Goal: Book appointment/travel/reservation

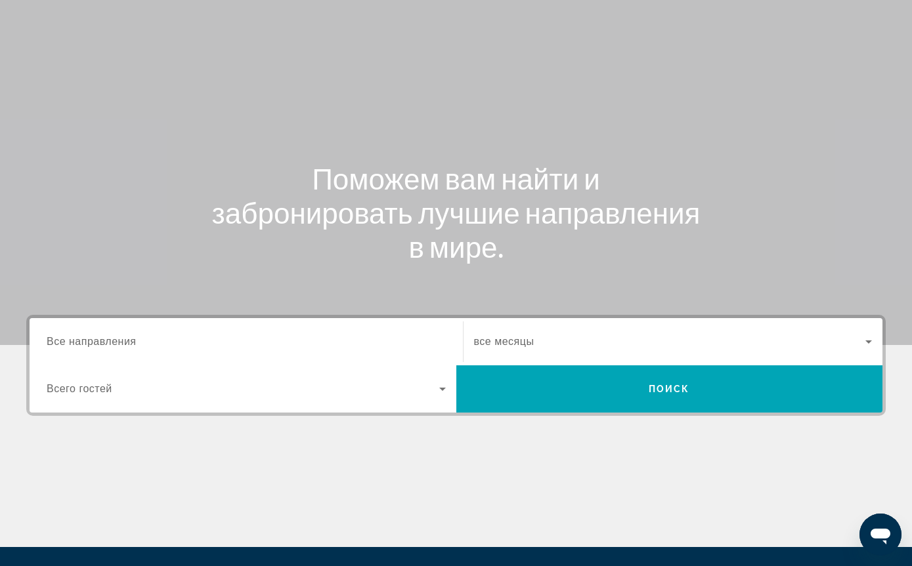
scroll to position [64, 0]
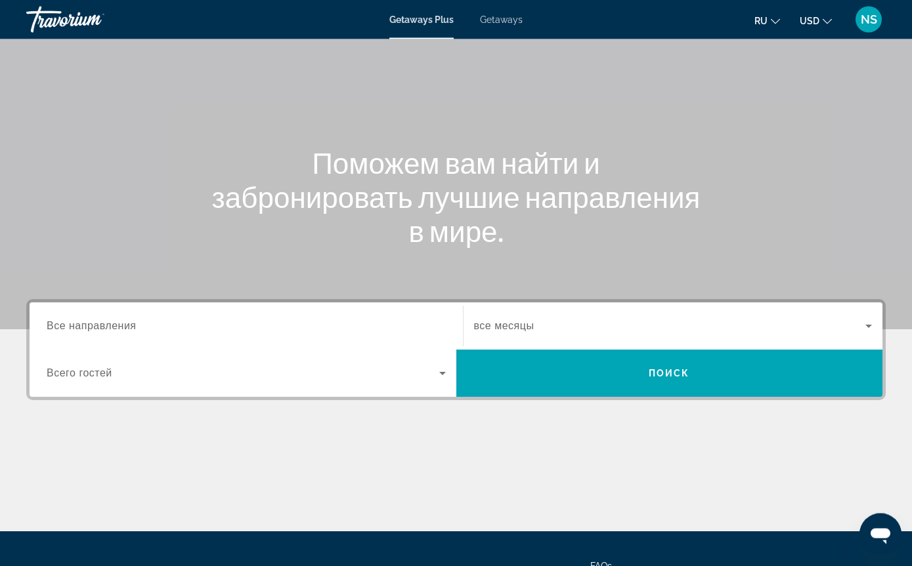
click at [90, 322] on span "Все направления" at bounding box center [92, 326] width 90 height 11
click at [90, 322] on input "Destination Все направления" at bounding box center [246, 328] width 399 height 16
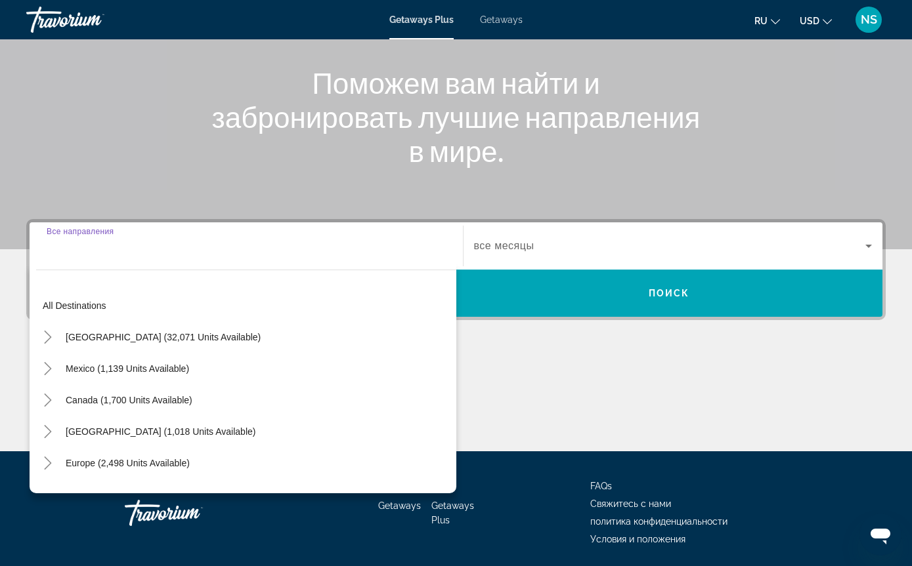
scroll to position [148, 0]
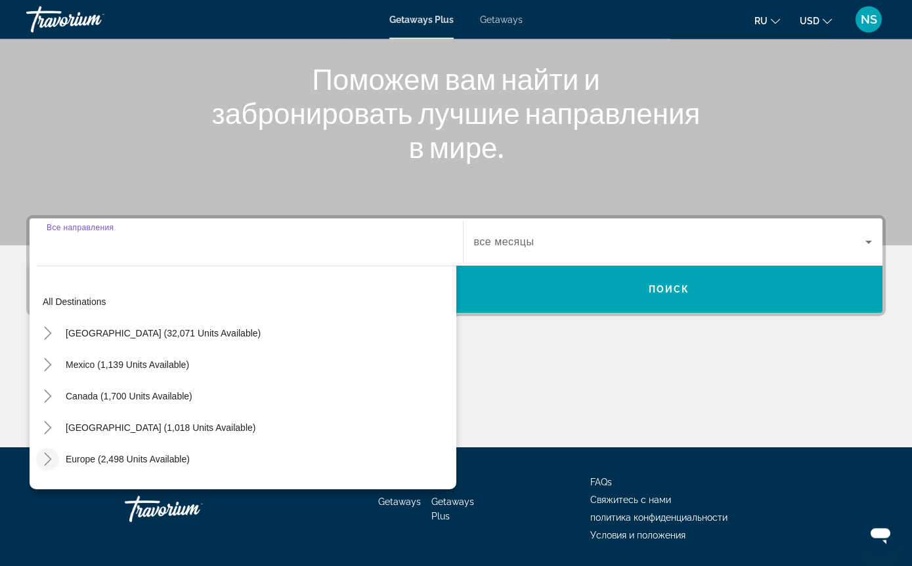
click at [46, 460] on icon "Toggle Europe (2,498 units available)" at bounding box center [47, 459] width 13 height 13
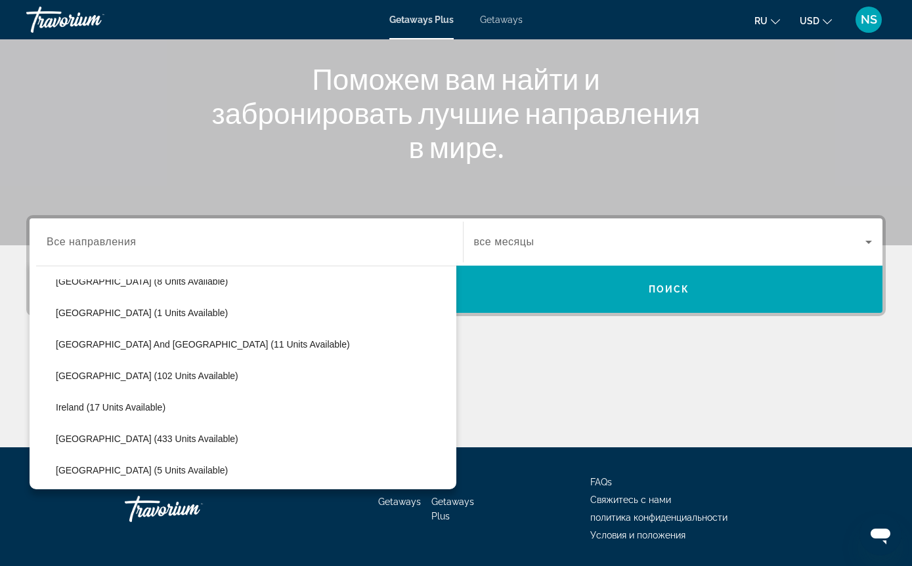
scroll to position [368, 0]
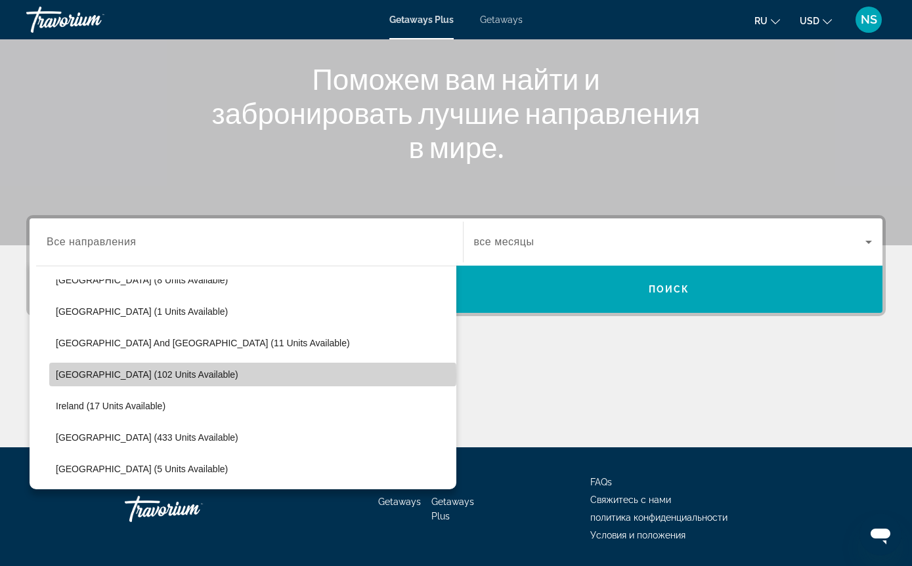
click at [93, 377] on span "[GEOGRAPHIC_DATA] (102 units available)" at bounding box center [147, 374] width 182 height 11
type input "**********"
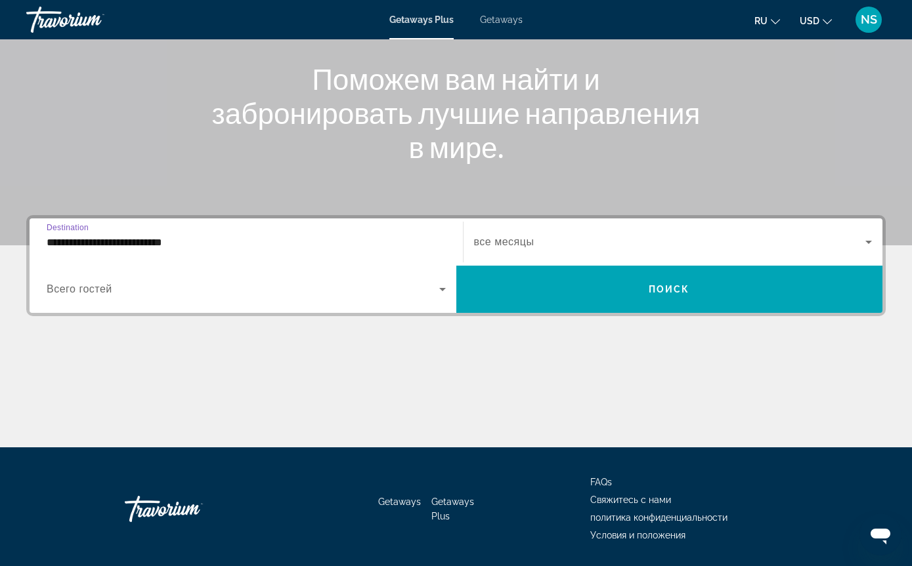
click at [855, 245] on span "Search widget" at bounding box center [670, 242] width 392 height 16
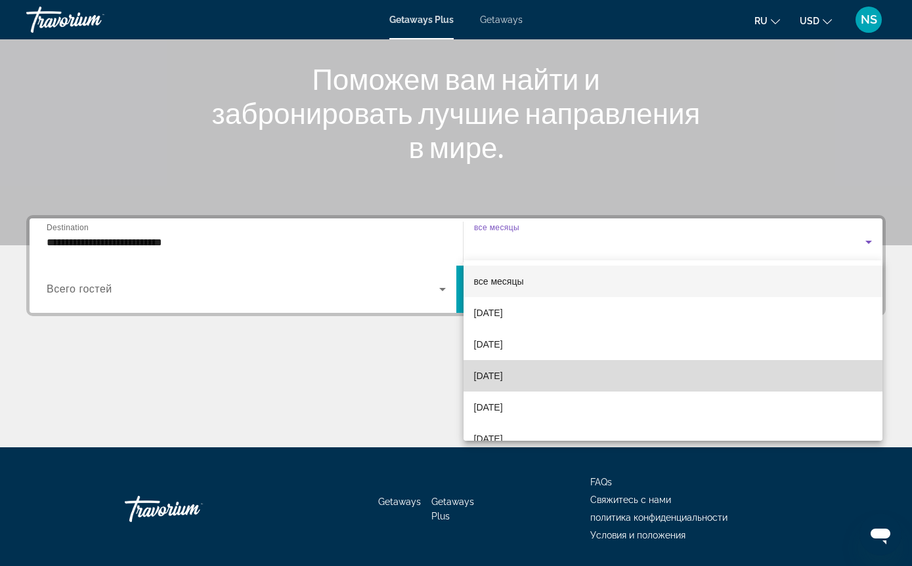
click at [522, 385] on mat-option "[DATE]" at bounding box center [672, 376] width 419 height 32
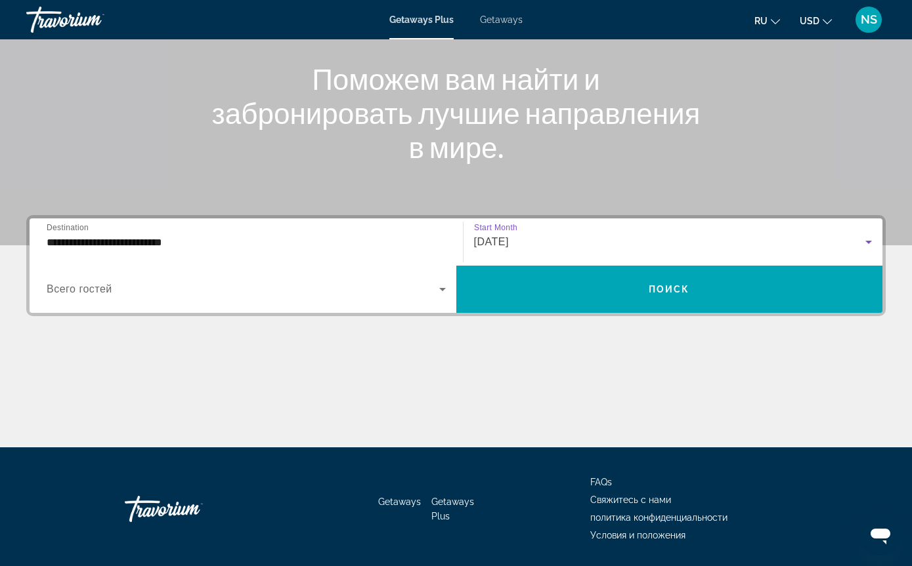
click at [429, 296] on span "Search widget" at bounding box center [243, 290] width 392 height 16
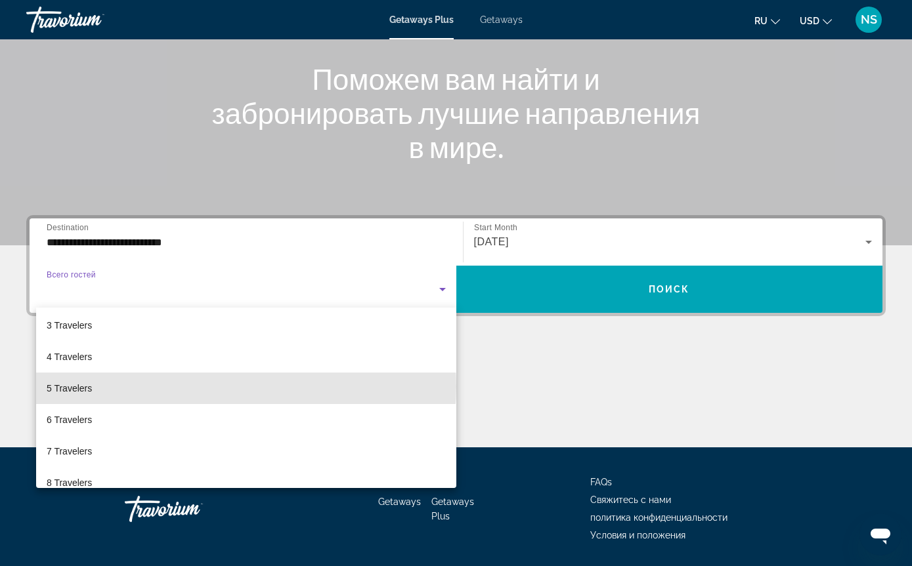
scroll to position [57, 0]
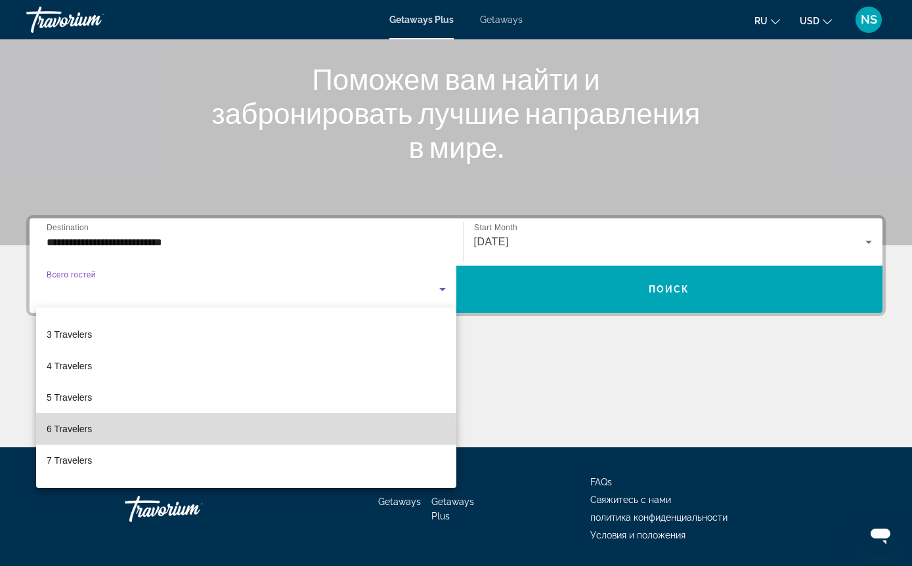
click at [67, 432] on span "6 Travelers" at bounding box center [69, 429] width 45 height 16
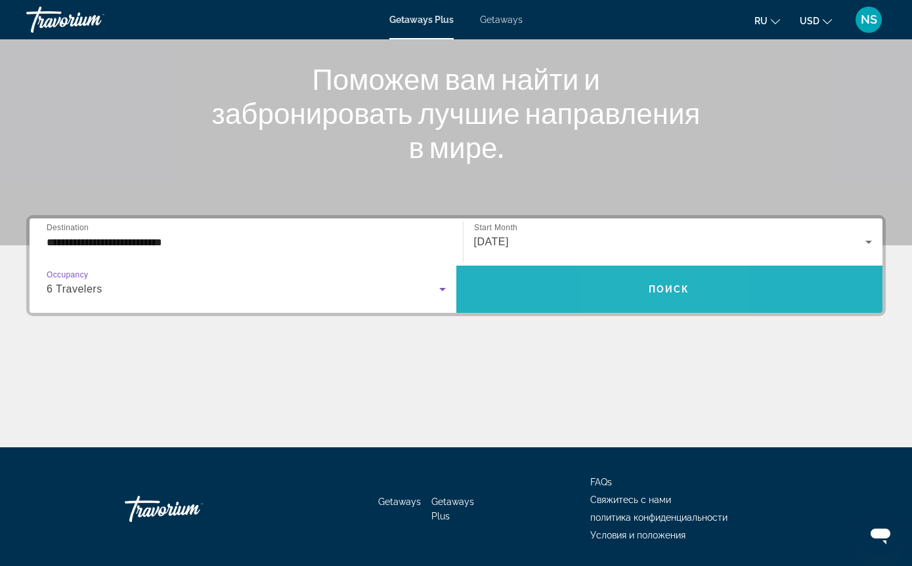
click at [650, 285] on span "Поиск" at bounding box center [668, 289] width 41 height 11
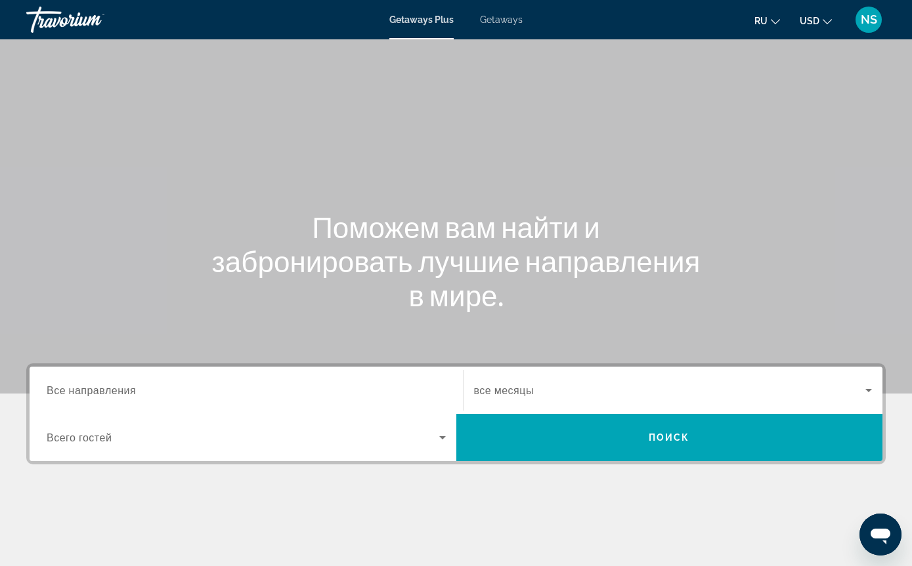
click at [446, 438] on icon "Search widget" at bounding box center [442, 438] width 16 height 16
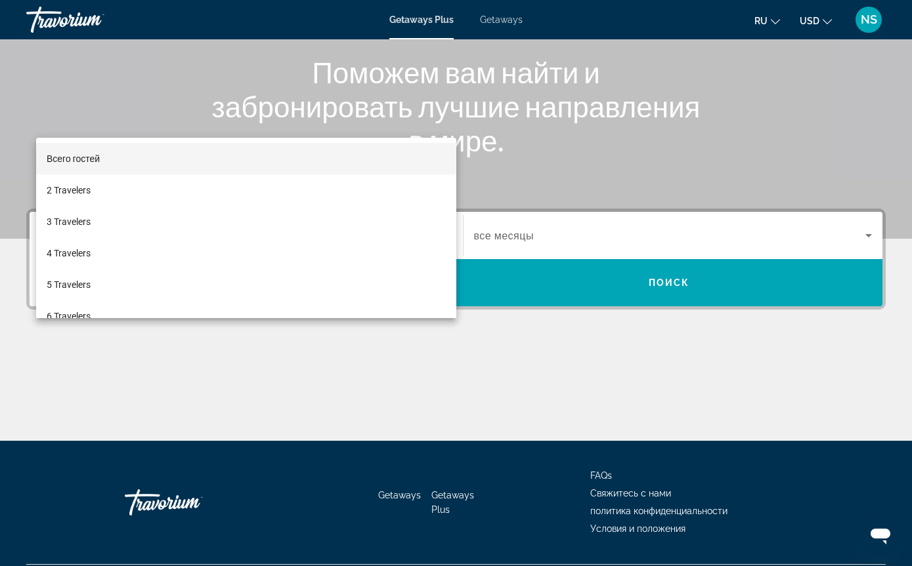
scroll to position [190, 0]
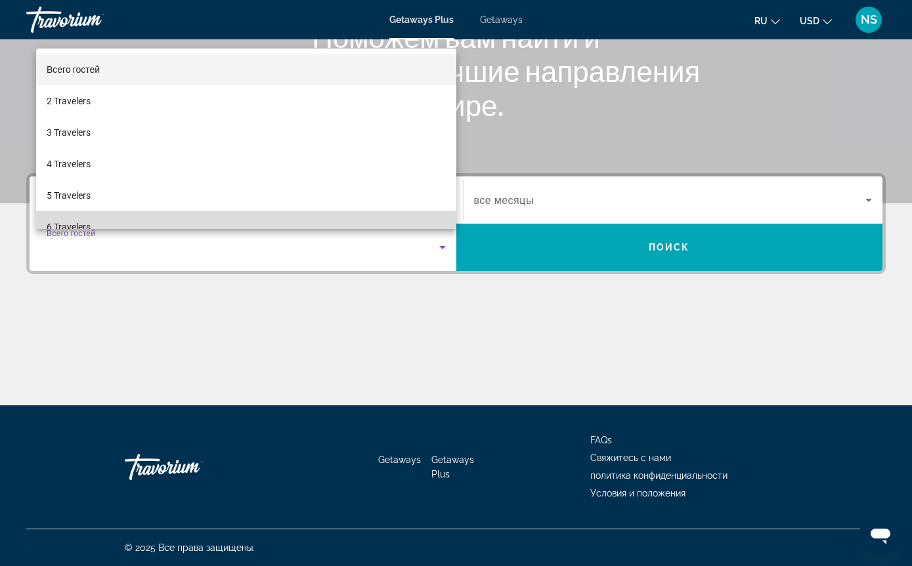
click at [72, 228] on span "6 Travelers" at bounding box center [69, 227] width 44 height 16
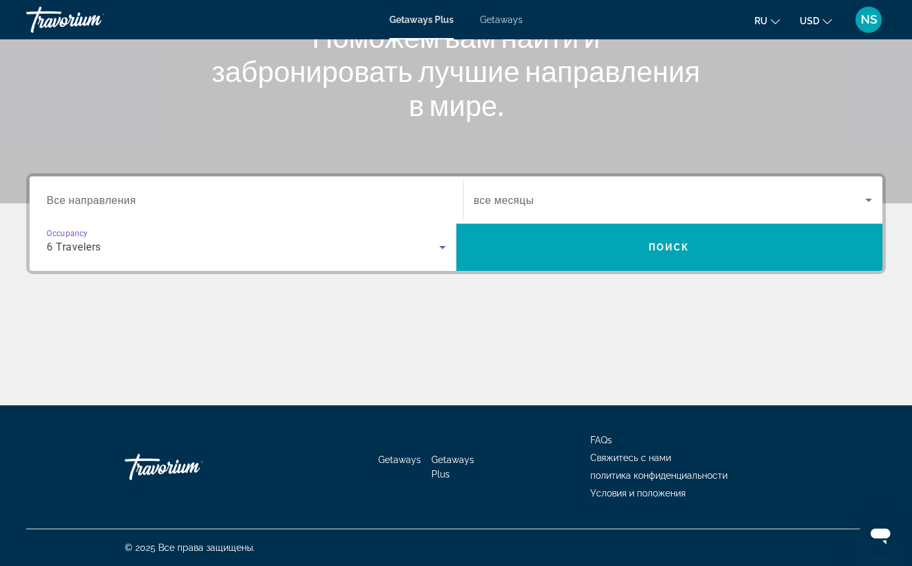
click at [572, 203] on span "Search widget" at bounding box center [670, 200] width 392 height 16
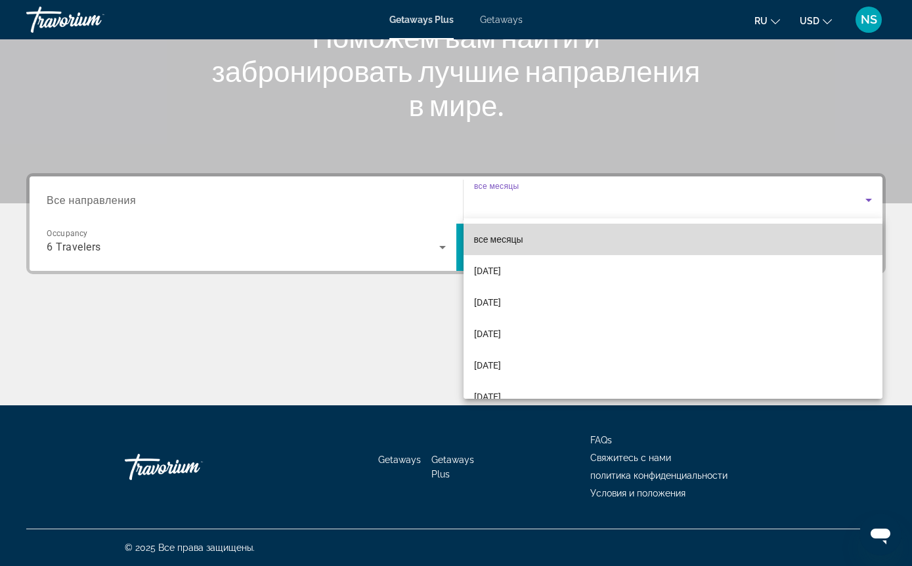
click at [538, 233] on mat-option "все месяцы" at bounding box center [672, 240] width 419 height 32
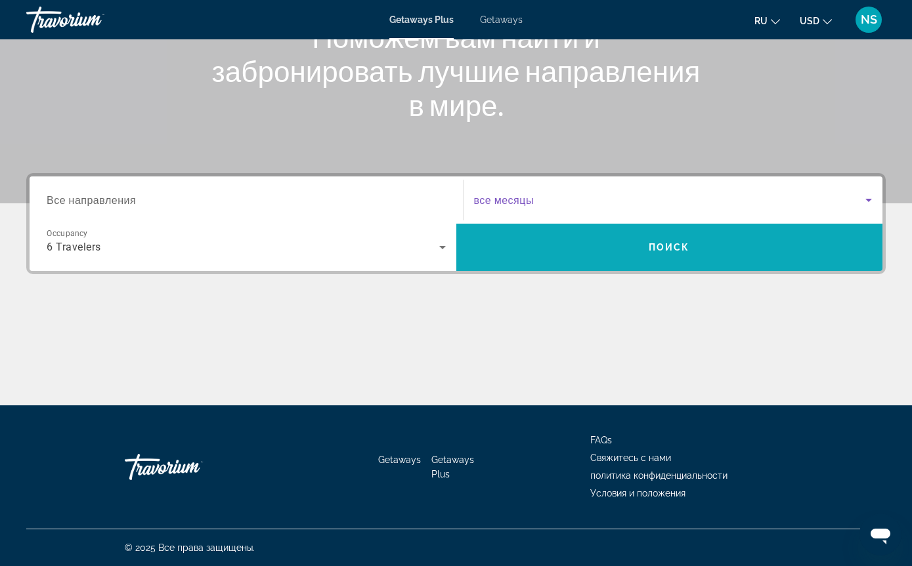
click at [662, 244] on span "Поиск" at bounding box center [668, 247] width 41 height 11
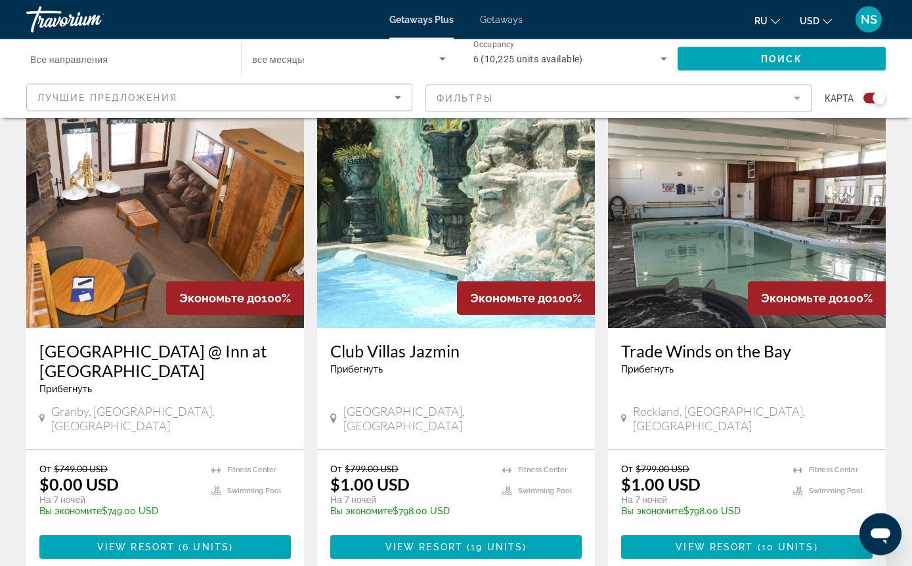
scroll to position [455, 0]
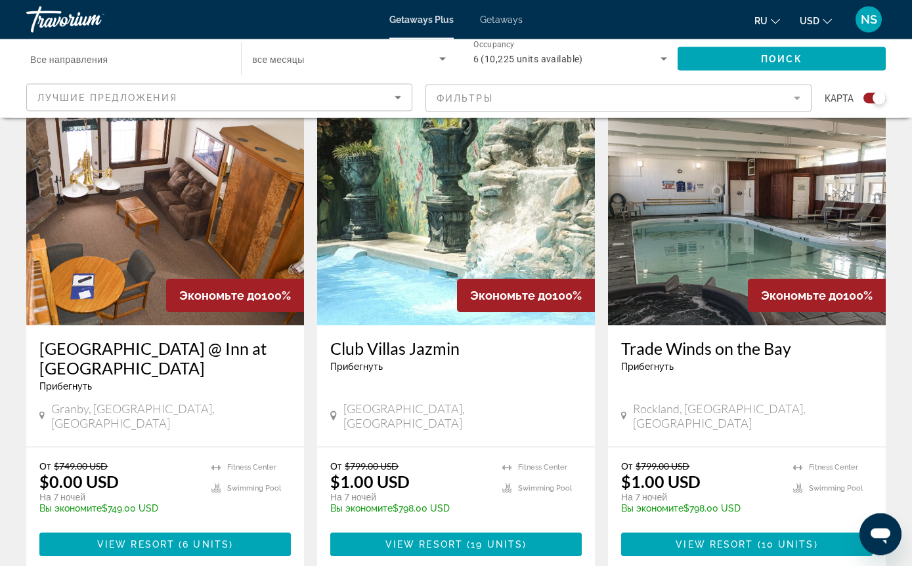
click at [417, 275] on img "Main content" at bounding box center [456, 221] width 278 height 210
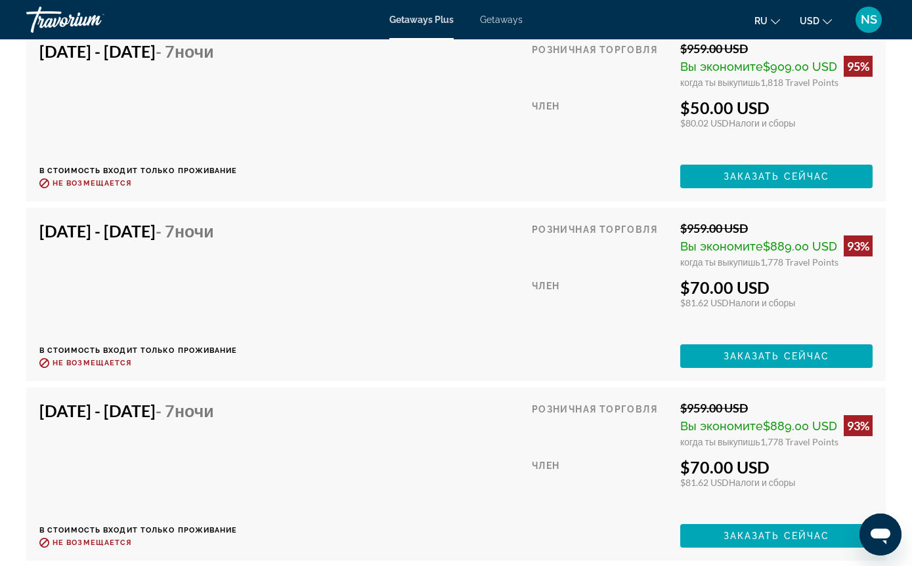
scroll to position [2939, 0]
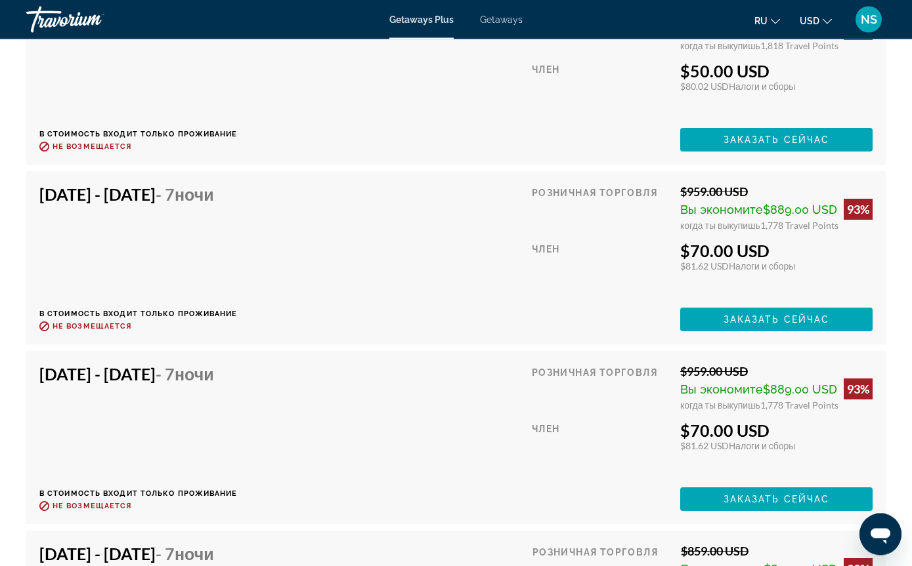
click at [198, 215] on div "[DATE] - [DATE] - 7 ночи В стоимость входит только проживание Возврат до : Не в…" at bounding box center [138, 258] width 198 height 147
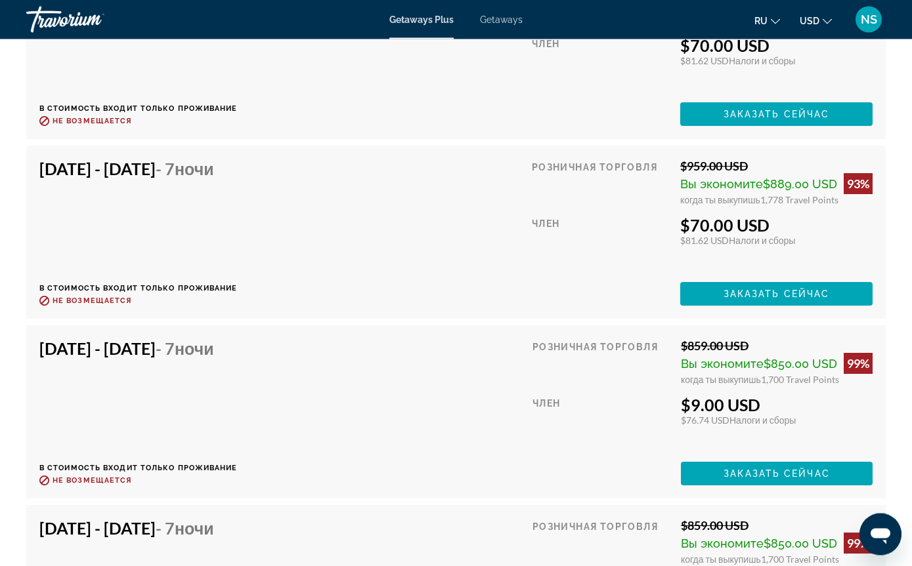
scroll to position [3145, 0]
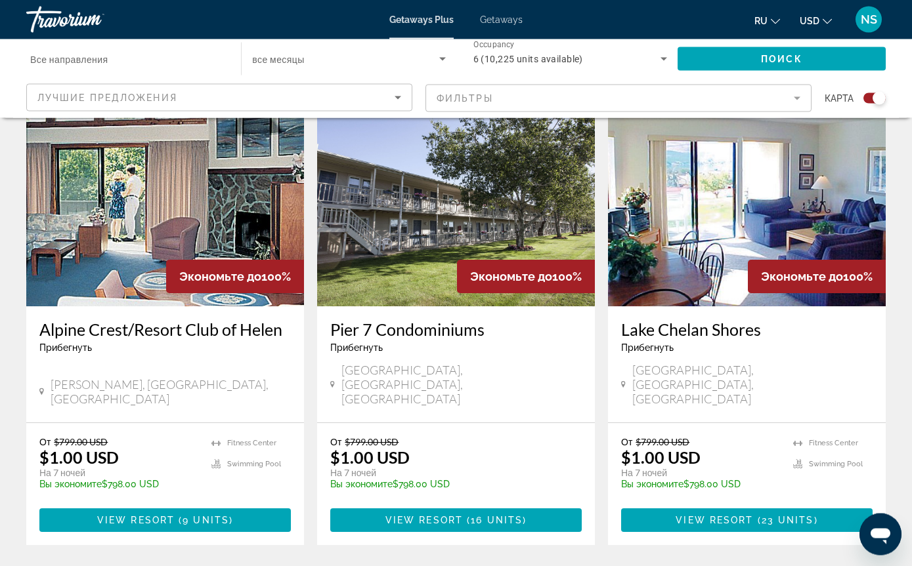
scroll to position [1981, 0]
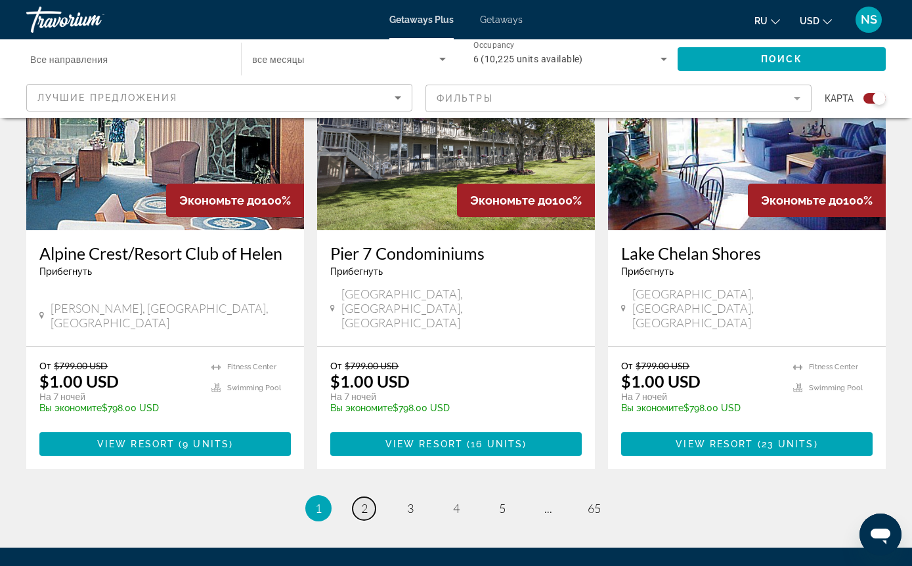
click at [361, 501] on span "2" at bounding box center [364, 508] width 7 height 14
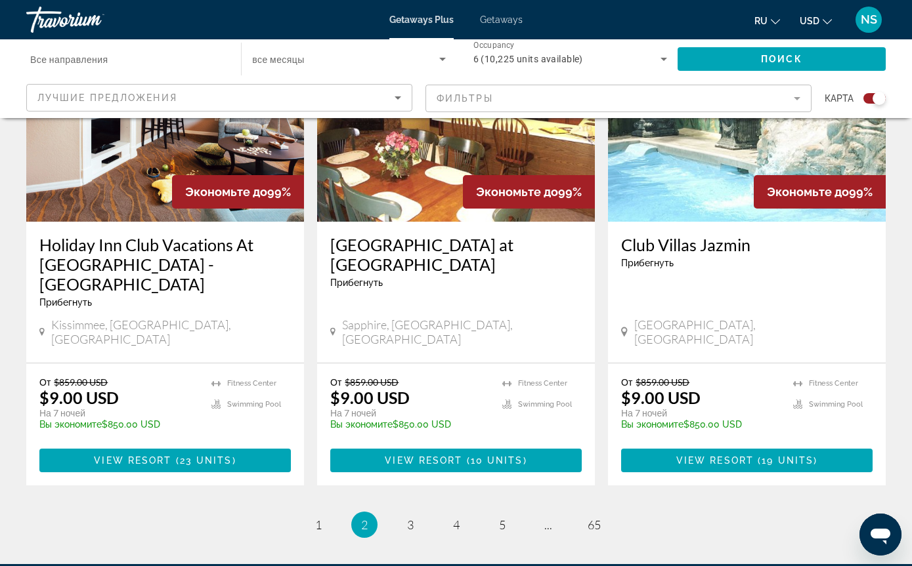
scroll to position [2001, 0]
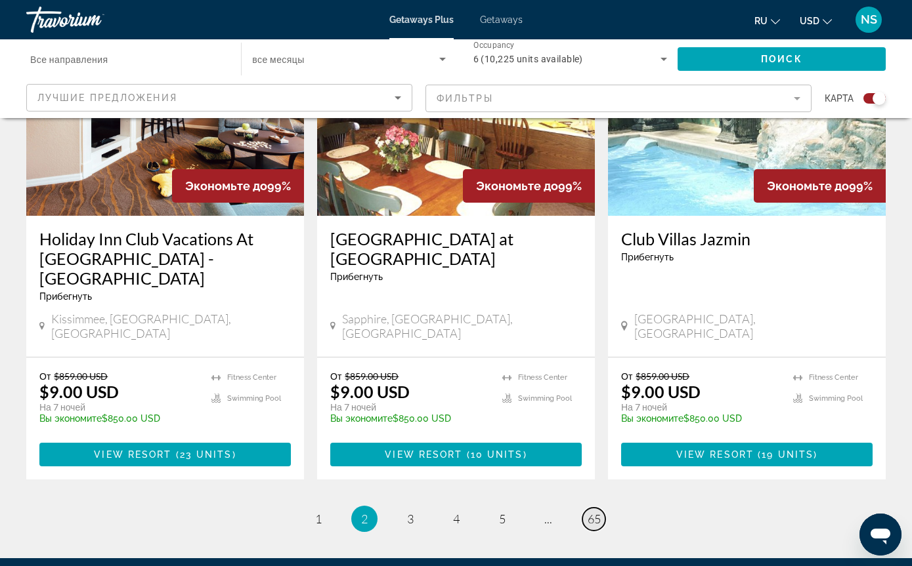
click at [597, 512] on span "65" at bounding box center [593, 519] width 13 height 14
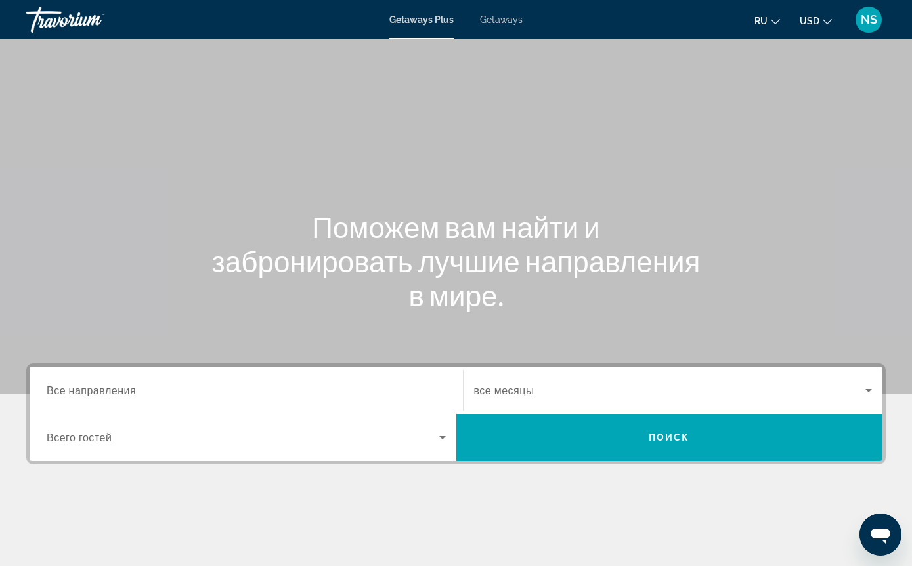
click at [434, 390] on input "Destination Все направления" at bounding box center [246, 391] width 399 height 16
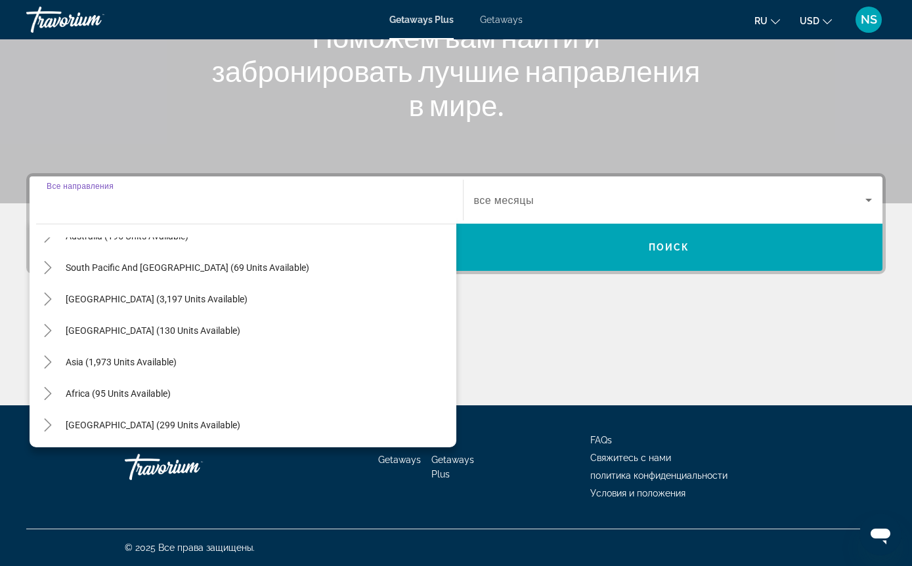
scroll to position [213, 0]
click at [116, 362] on span "Asia (1,973 units available)" at bounding box center [121, 362] width 111 height 11
type input "**********"
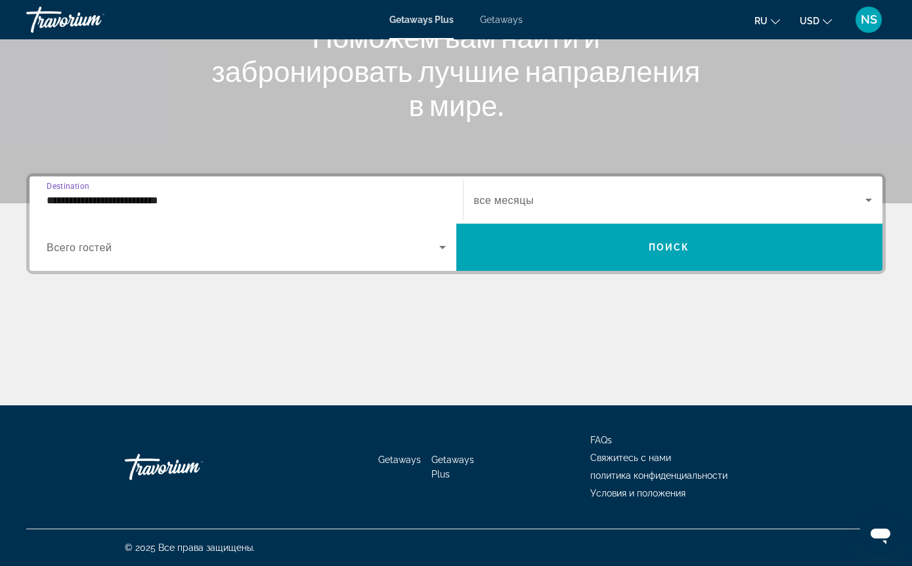
click at [138, 249] on span "Search widget" at bounding box center [243, 248] width 392 height 16
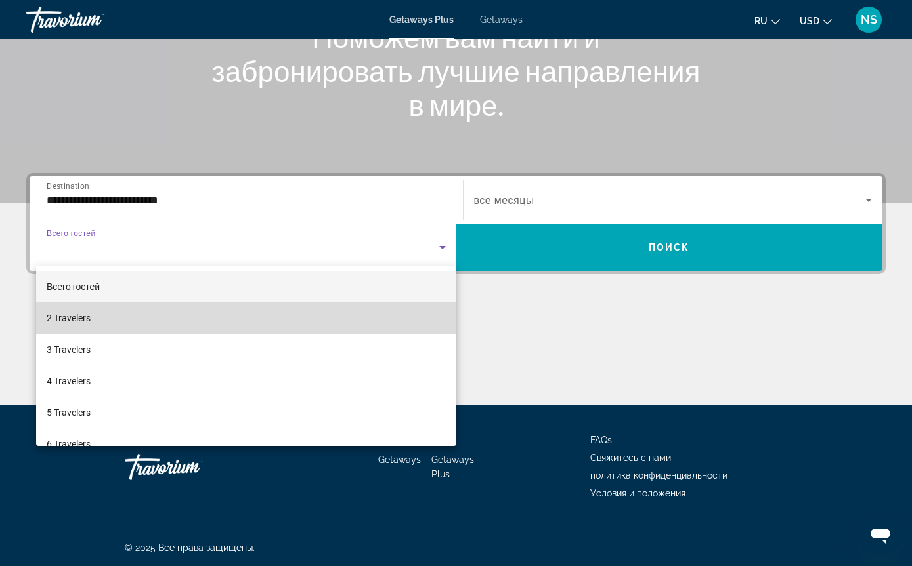
click at [75, 315] on span "2 Travelers" at bounding box center [69, 318] width 44 height 16
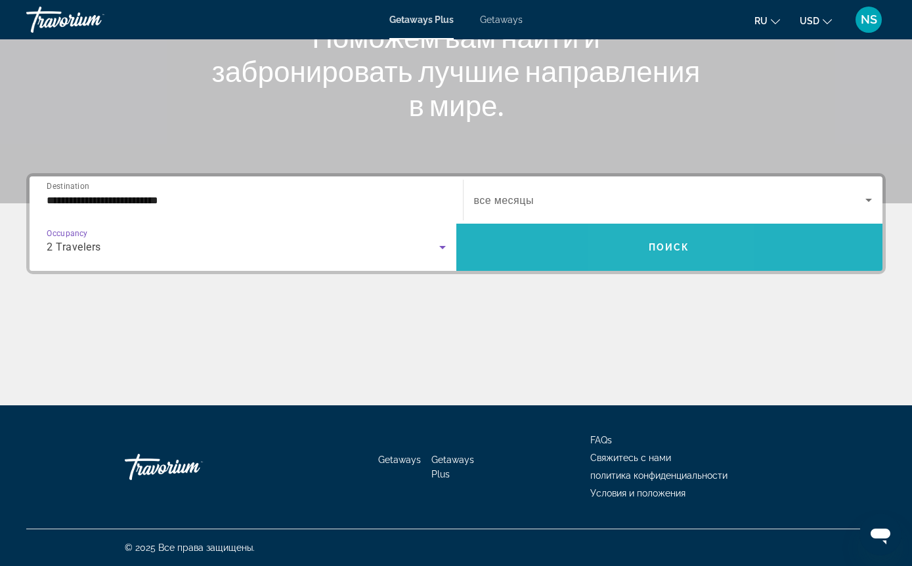
click at [653, 237] on span "Search widget" at bounding box center [669, 248] width 427 height 32
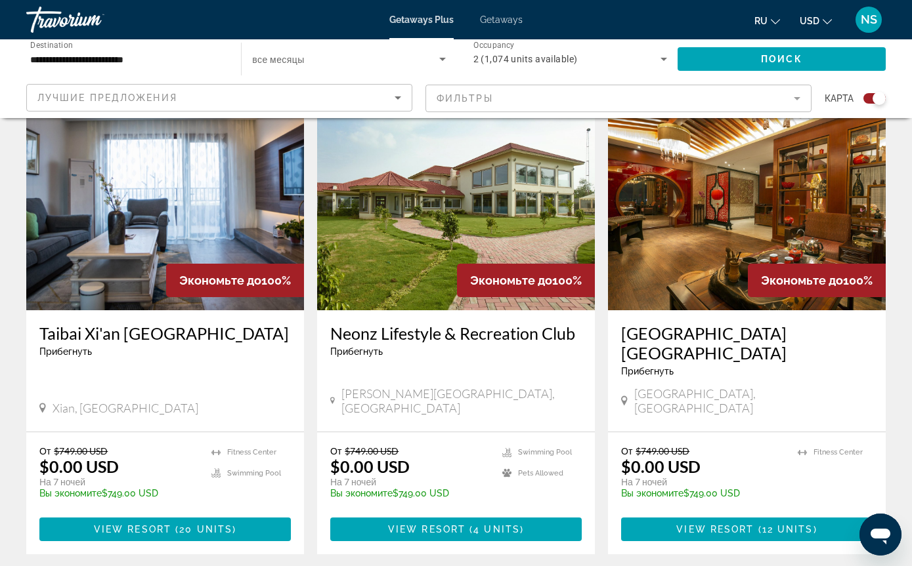
scroll to position [1935, 0]
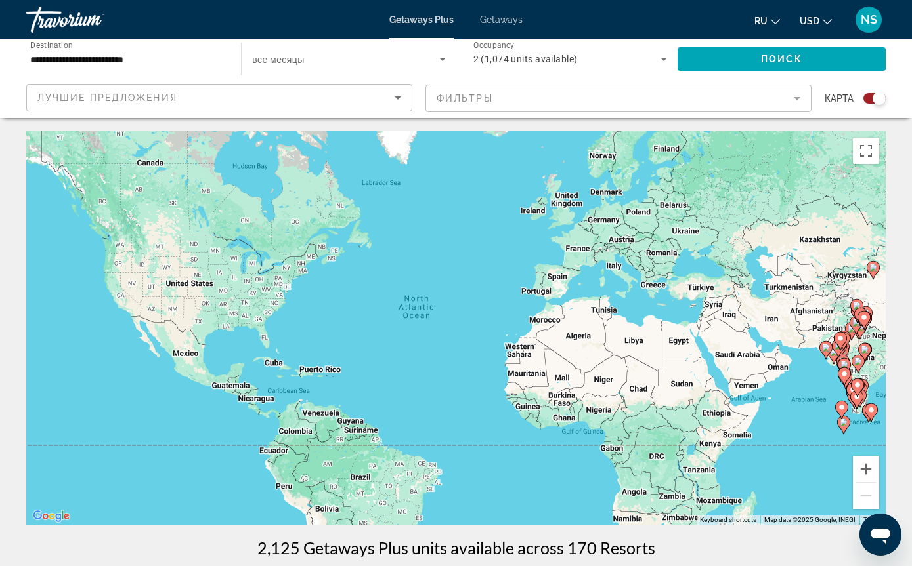
click at [797, 98] on mat-form-field "Фильтры" at bounding box center [618, 99] width 386 height 28
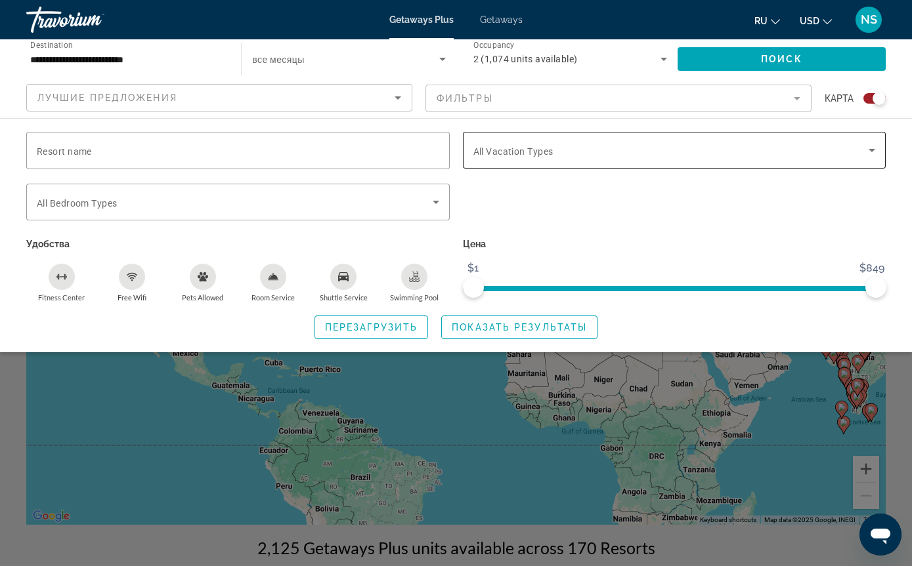
click at [860, 150] on span "Search widget" at bounding box center [671, 150] width 396 height 16
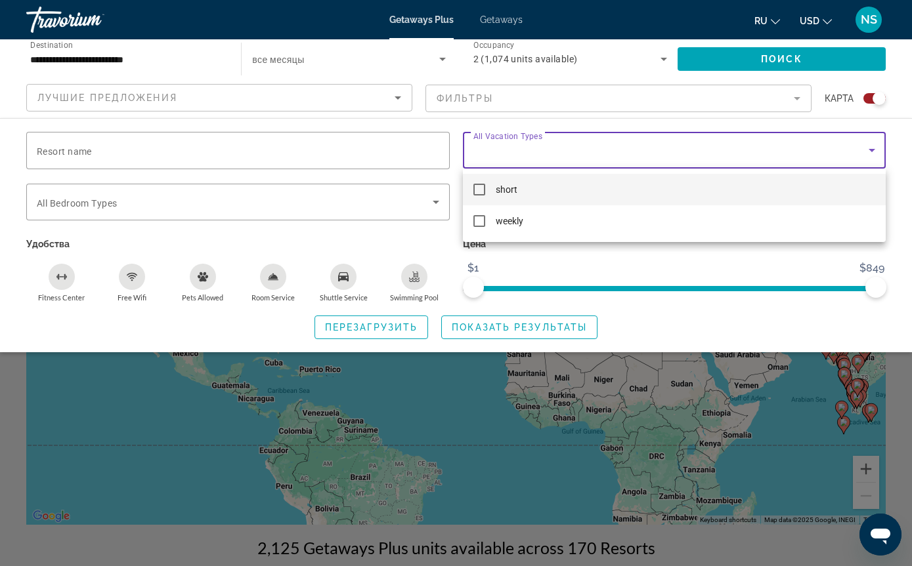
click at [300, 158] on div at bounding box center [456, 283] width 912 height 566
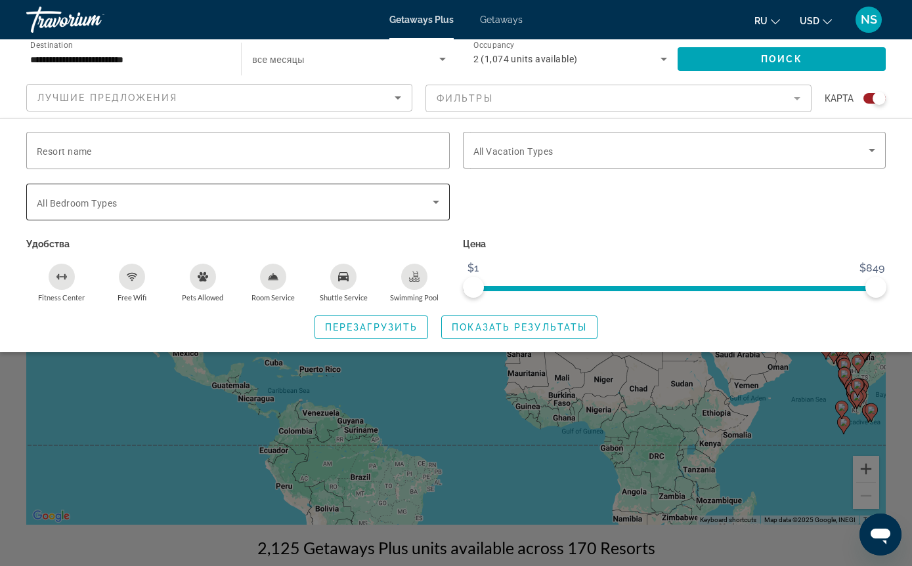
click at [293, 197] on span "Search widget" at bounding box center [235, 202] width 396 height 16
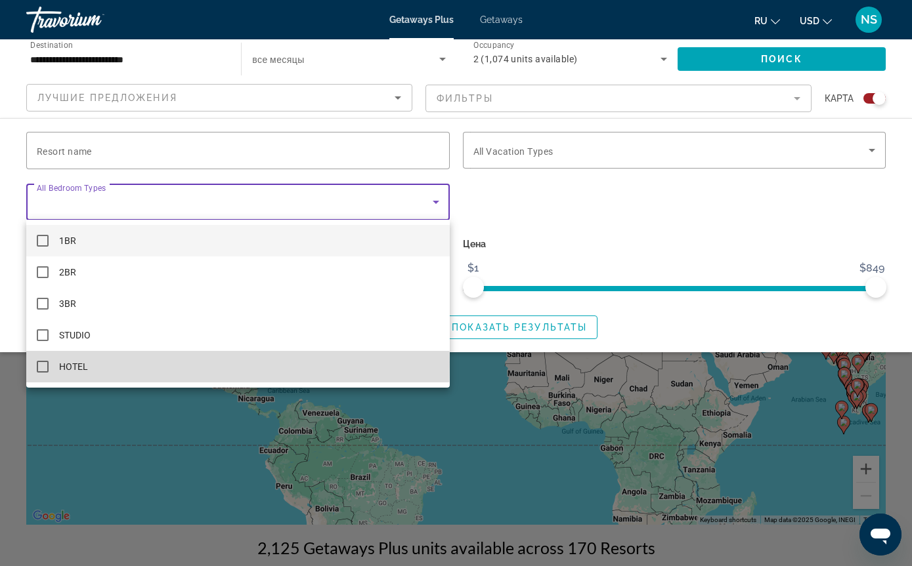
click at [77, 362] on span "HOTEL" at bounding box center [73, 367] width 29 height 16
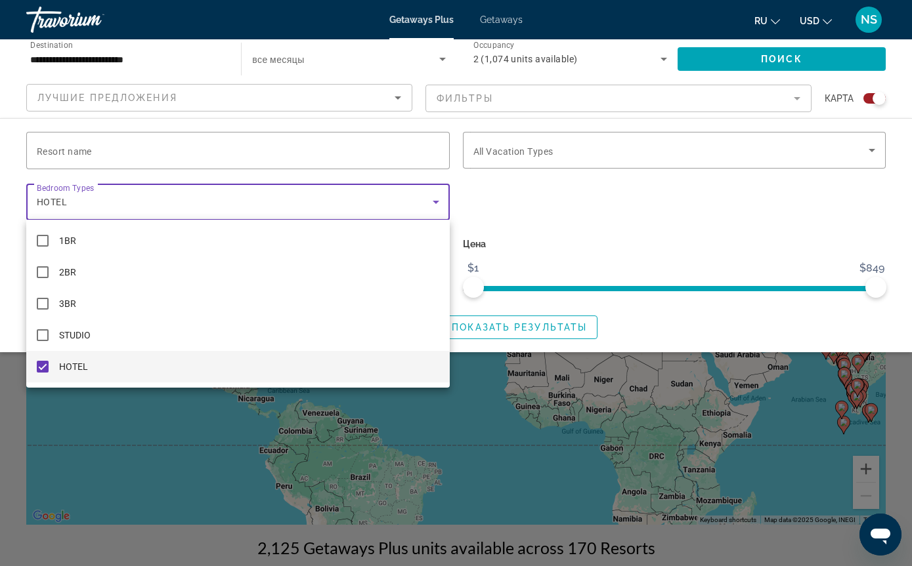
click at [667, 229] on div at bounding box center [456, 283] width 912 height 566
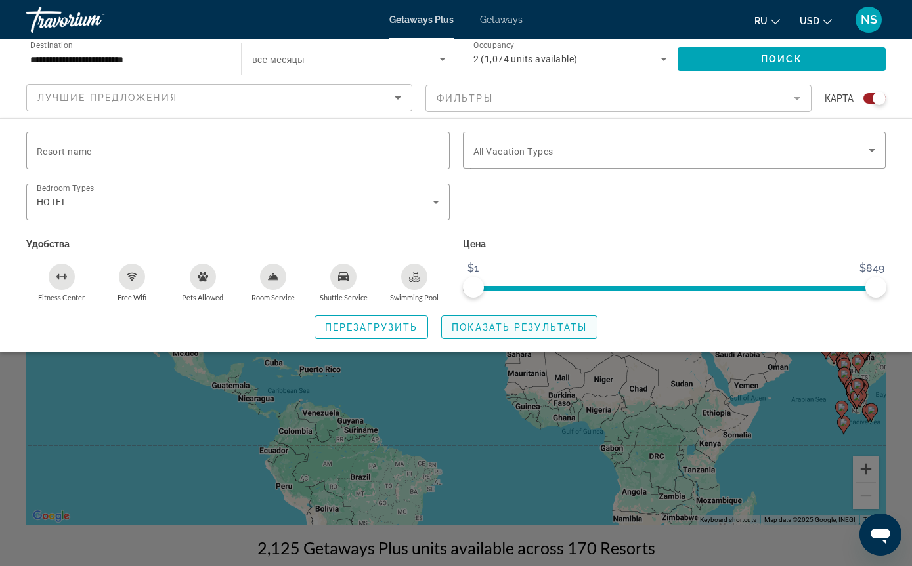
click at [479, 322] on span "Показать результаты" at bounding box center [519, 327] width 135 height 11
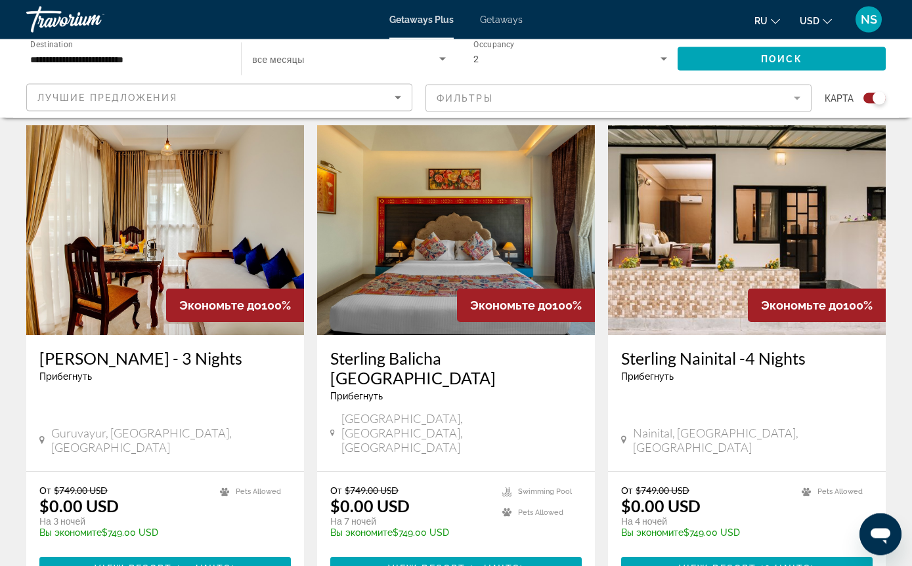
scroll to position [1857, 0]
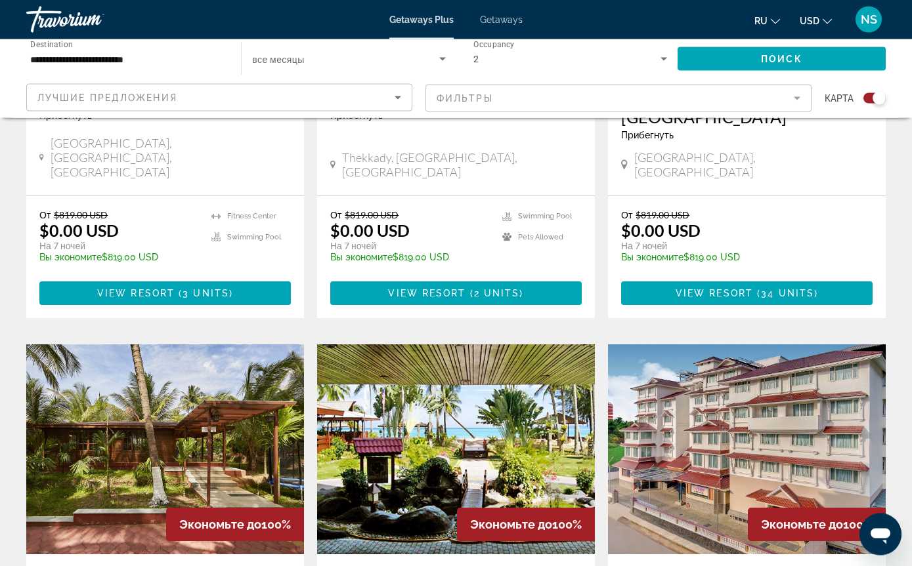
scroll to position [1202, 0]
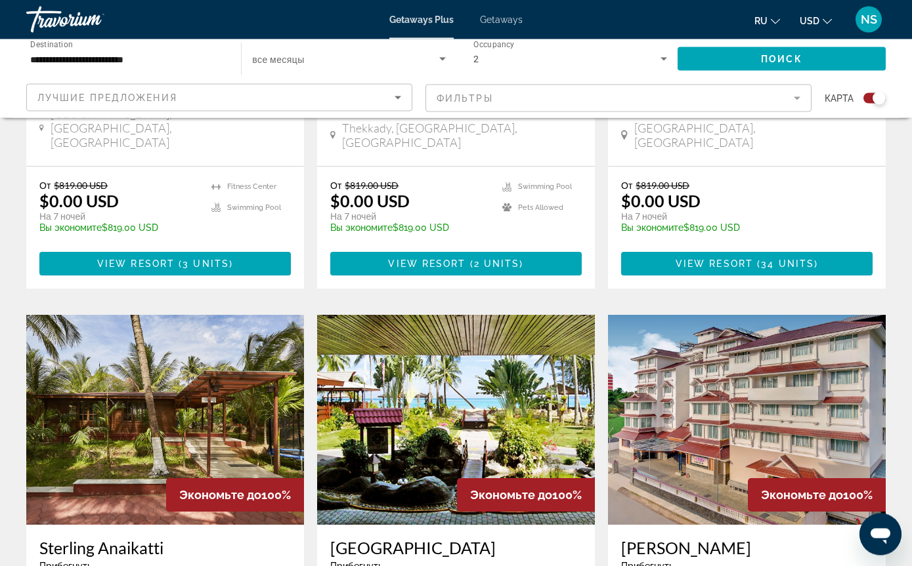
click at [449, 338] on img "Main content" at bounding box center [456, 421] width 278 height 210
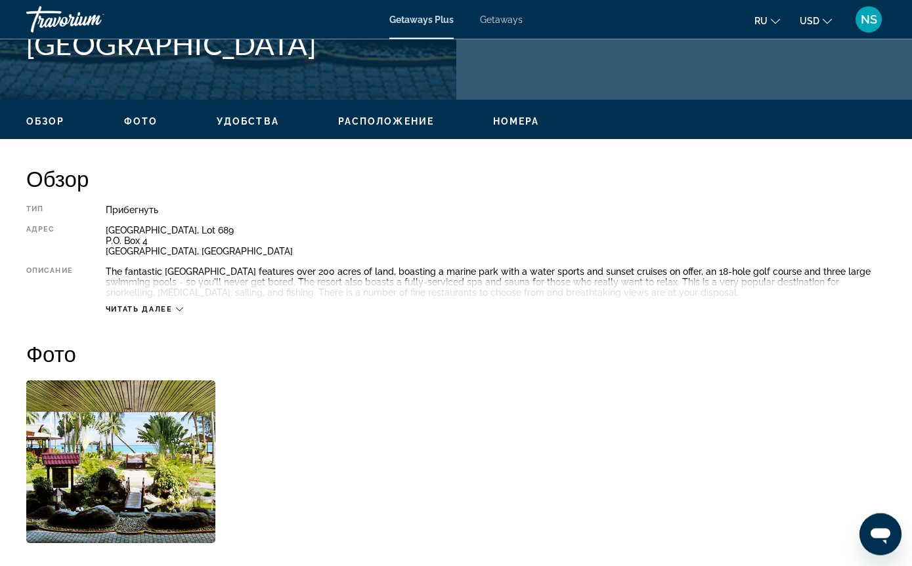
scroll to position [542, 0]
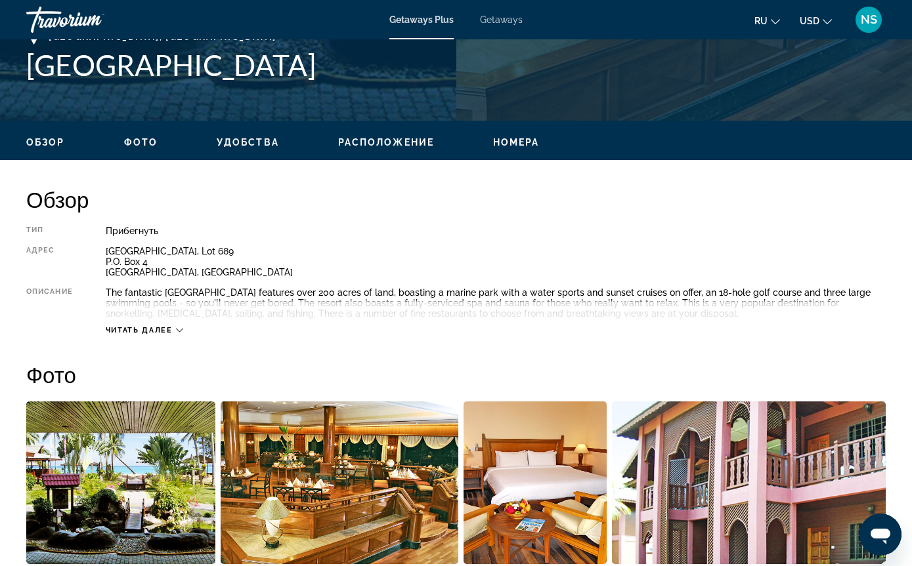
click at [138, 333] on span "Читать далее" at bounding box center [139, 330] width 67 height 9
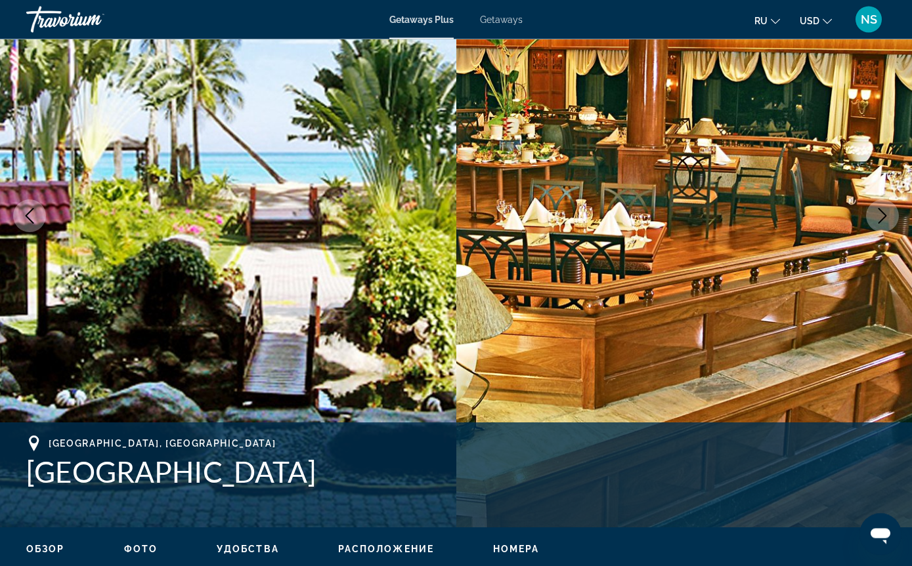
scroll to position [0, 0]
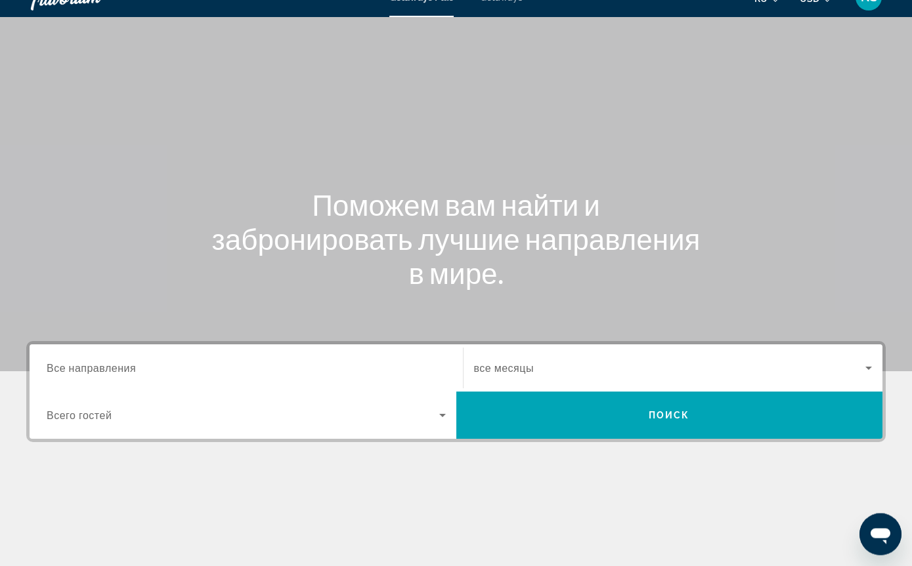
click at [850, 362] on span "Search widget" at bounding box center [670, 369] width 392 height 16
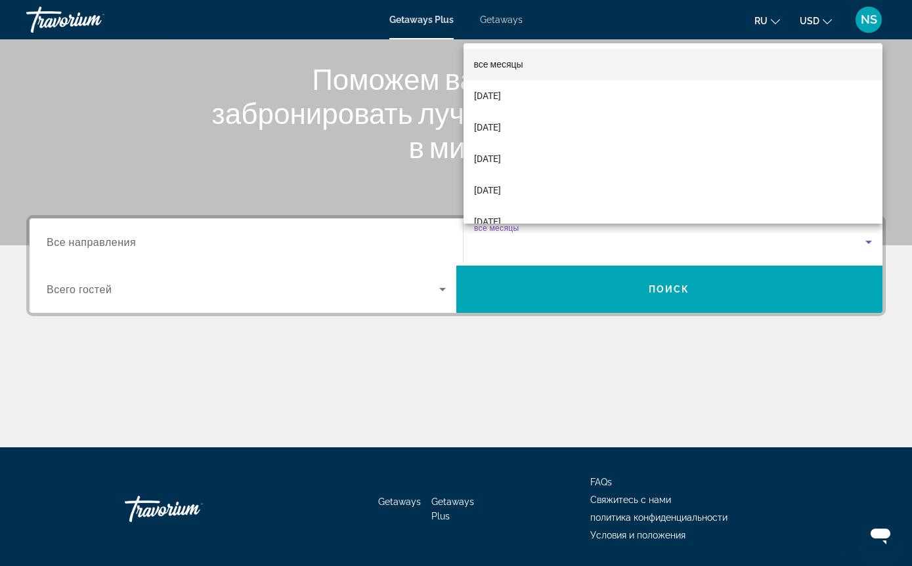
click at [307, 243] on div at bounding box center [456, 283] width 912 height 566
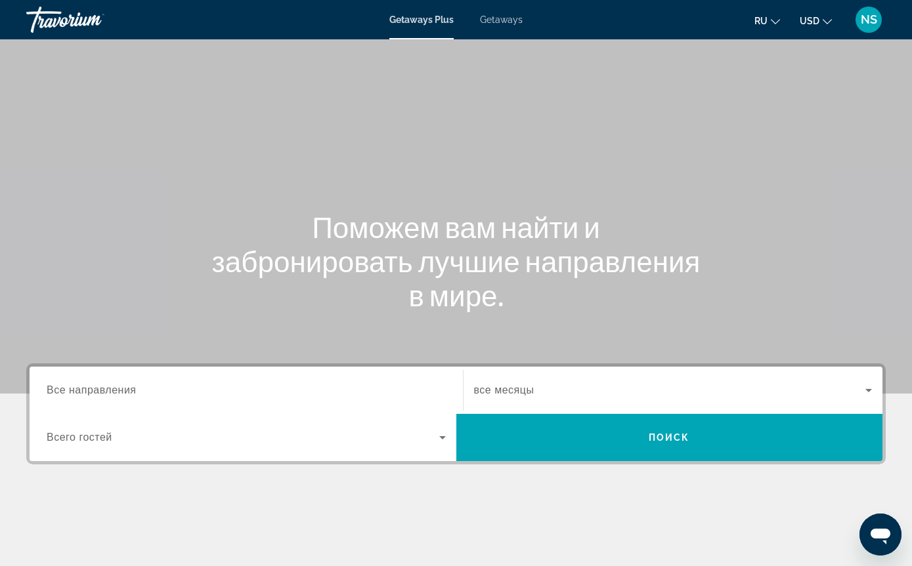
click at [116, 383] on input "Destination Все направления" at bounding box center [246, 391] width 399 height 16
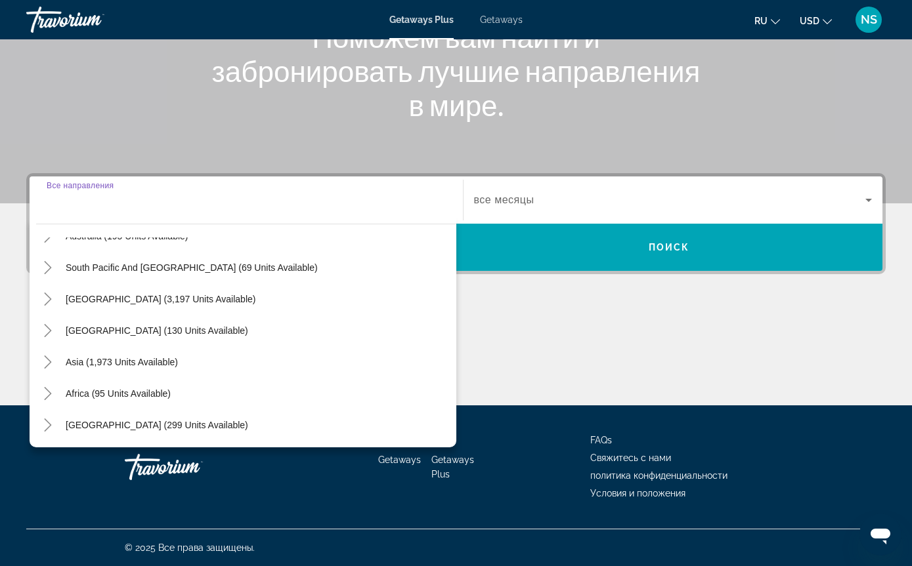
scroll to position [213, 0]
click at [505, 295] on div "Destination Все направления All destinations United States (32,071 units availa…" at bounding box center [456, 289] width 912 height 232
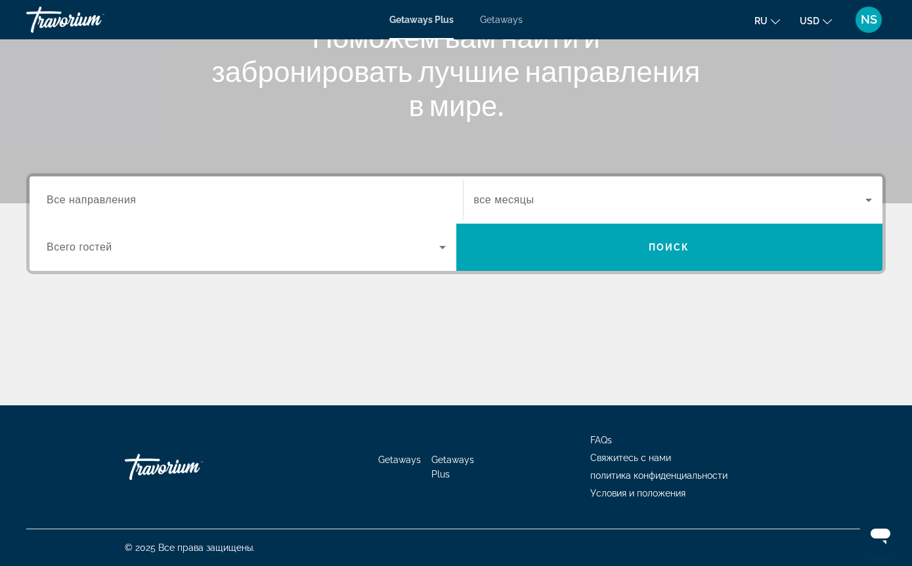
click at [168, 245] on span "Search widget" at bounding box center [243, 248] width 392 height 16
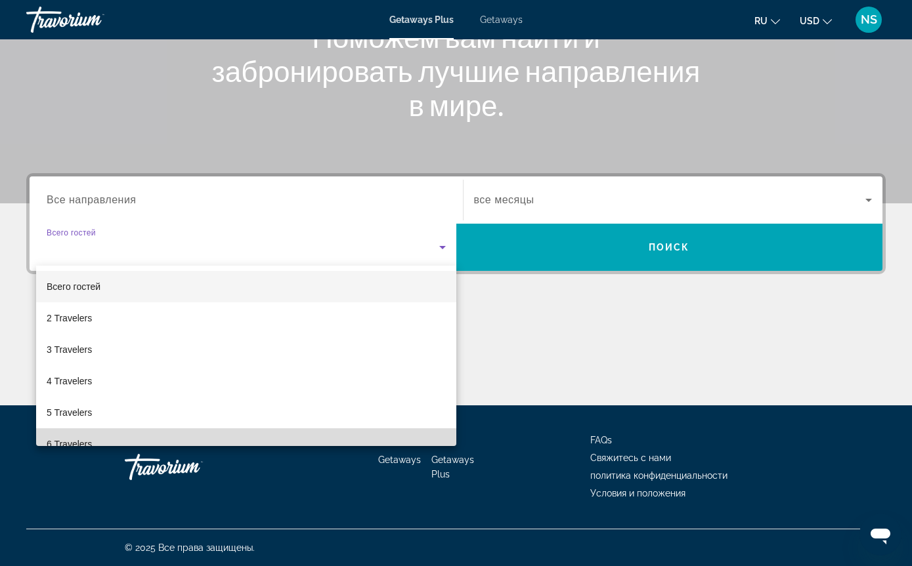
click at [83, 436] on mat-option "6 Travelers" at bounding box center [246, 445] width 420 height 32
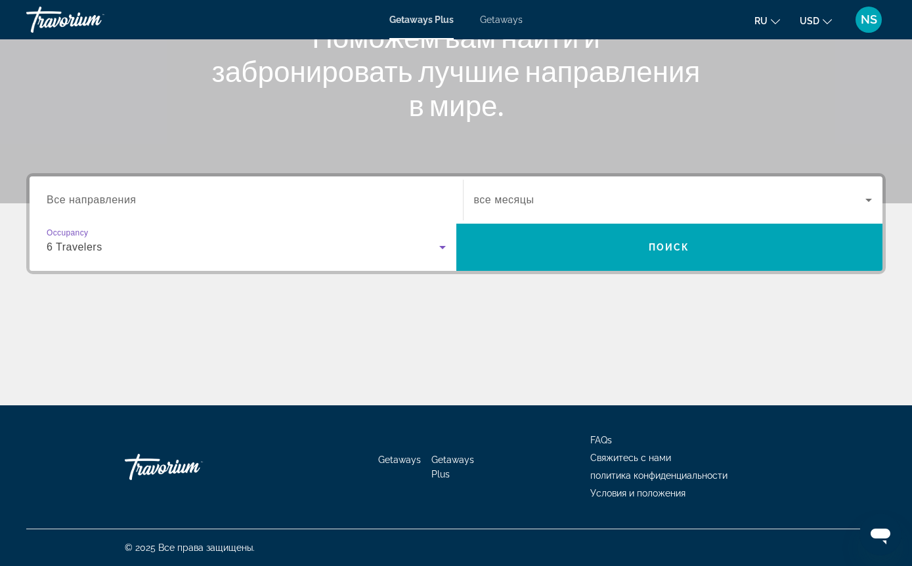
click at [530, 202] on span "все месяцы" at bounding box center [504, 199] width 60 height 11
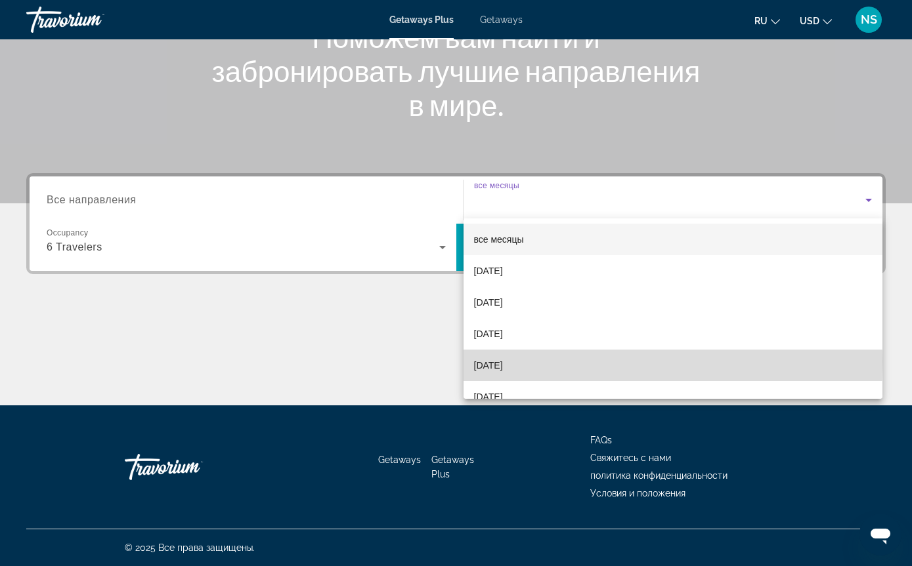
click at [503, 362] on span "[DATE]" at bounding box center [488, 366] width 29 height 16
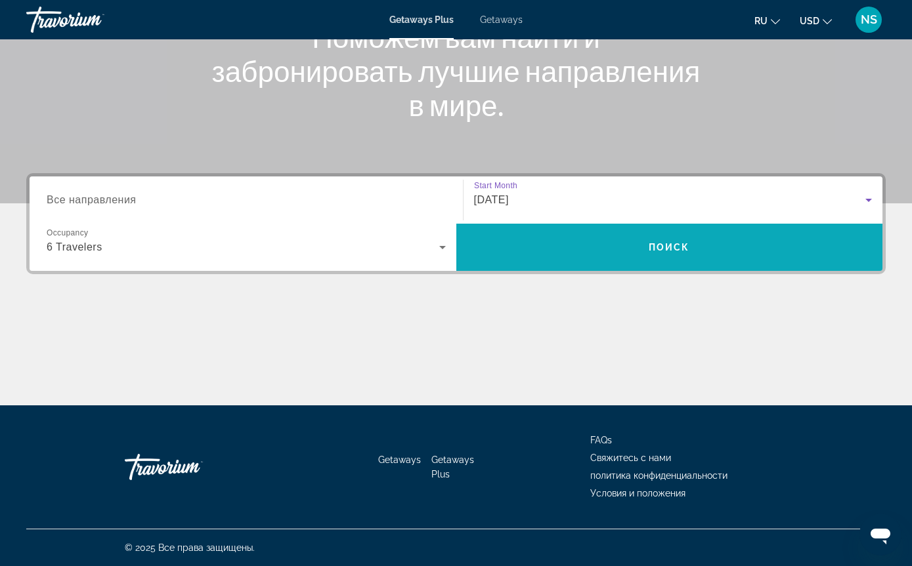
click at [627, 247] on span "Search widget" at bounding box center [669, 248] width 427 height 32
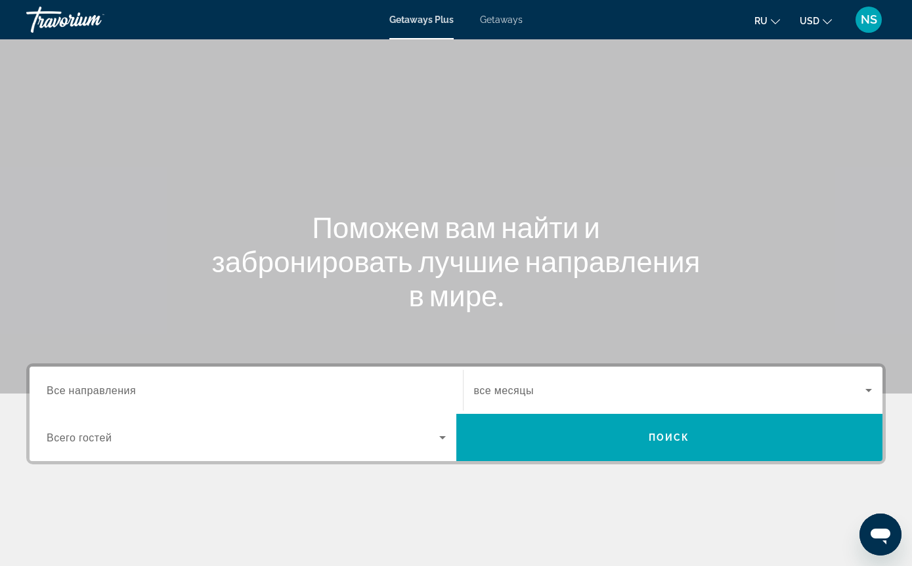
click at [435, 391] on input "Destination Все направления" at bounding box center [246, 391] width 399 height 16
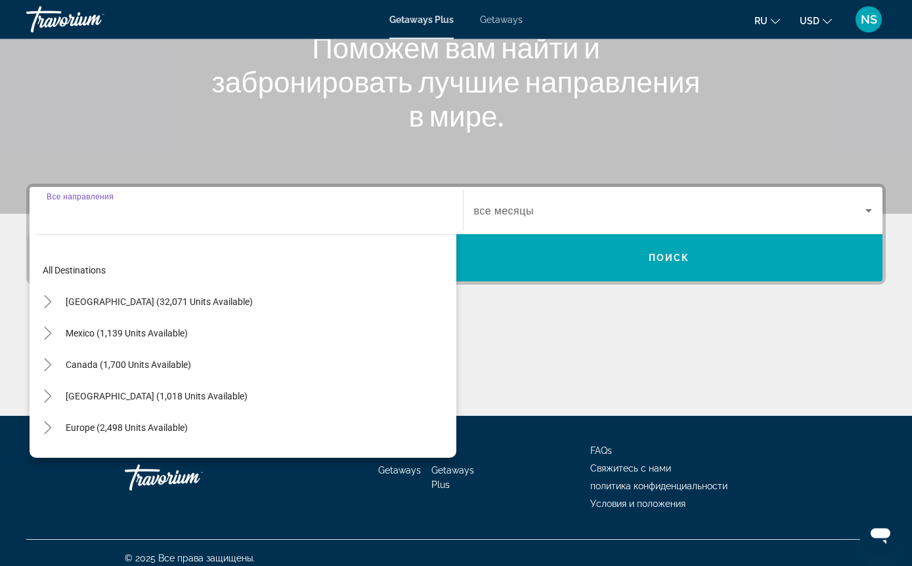
scroll to position [190, 0]
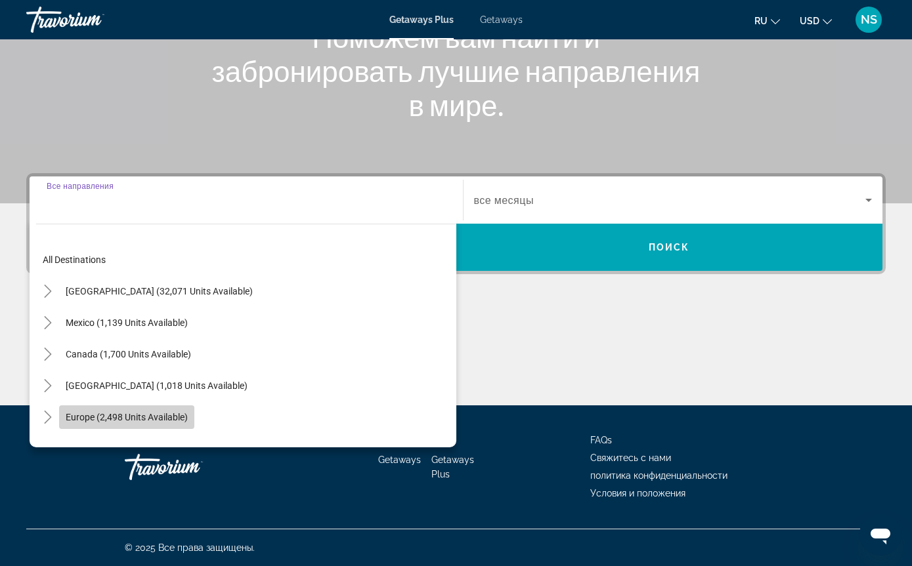
click at [139, 418] on span "Europe (2,498 units available)" at bounding box center [127, 417] width 122 height 11
type input "**********"
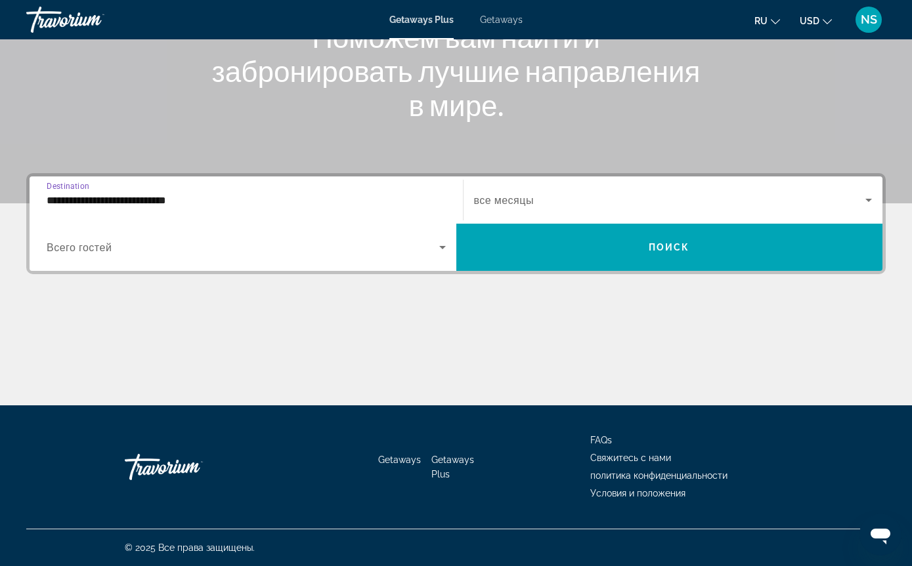
click at [326, 247] on span "Search widget" at bounding box center [243, 248] width 392 height 16
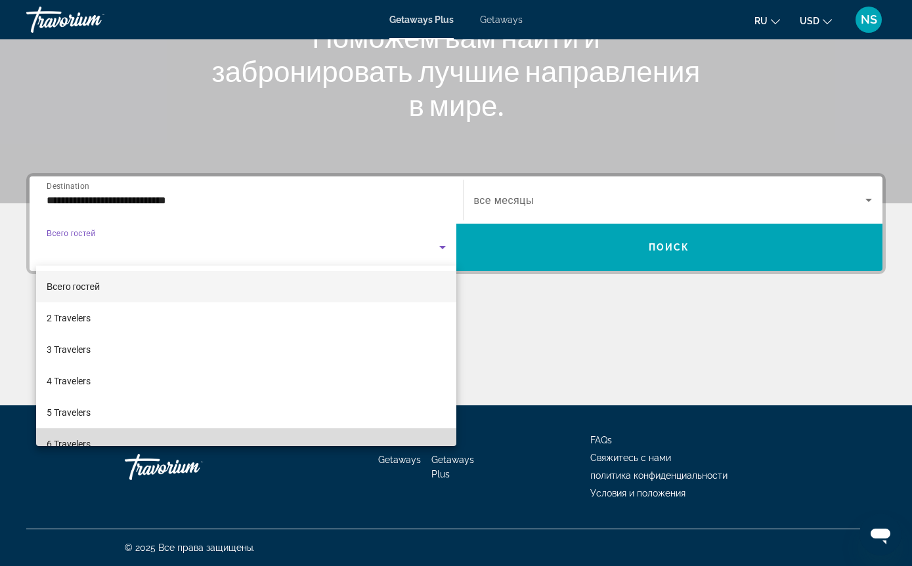
click at [91, 438] on span "6 Travelers" at bounding box center [69, 444] width 44 height 16
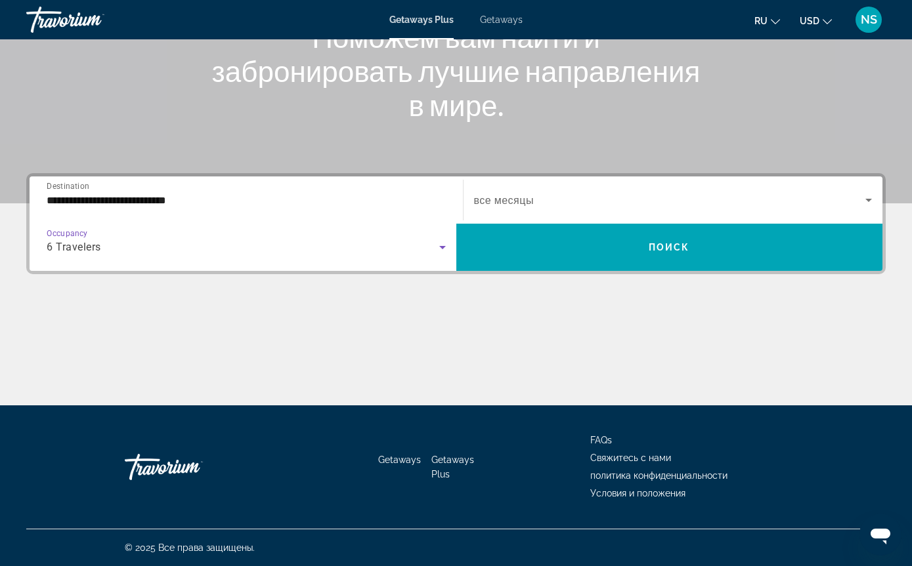
click at [625, 207] on span "Search widget" at bounding box center [670, 200] width 392 height 16
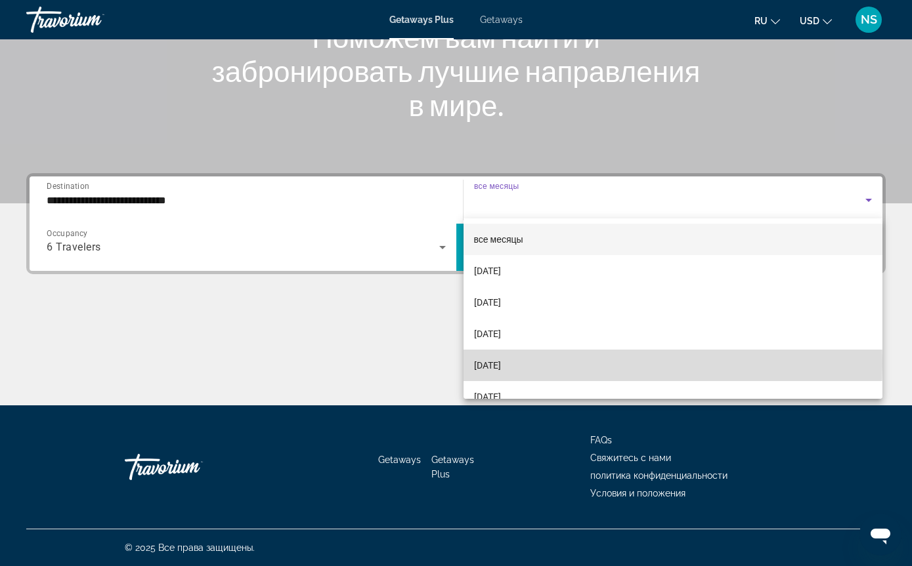
click at [501, 364] on span "[DATE]" at bounding box center [487, 366] width 27 height 16
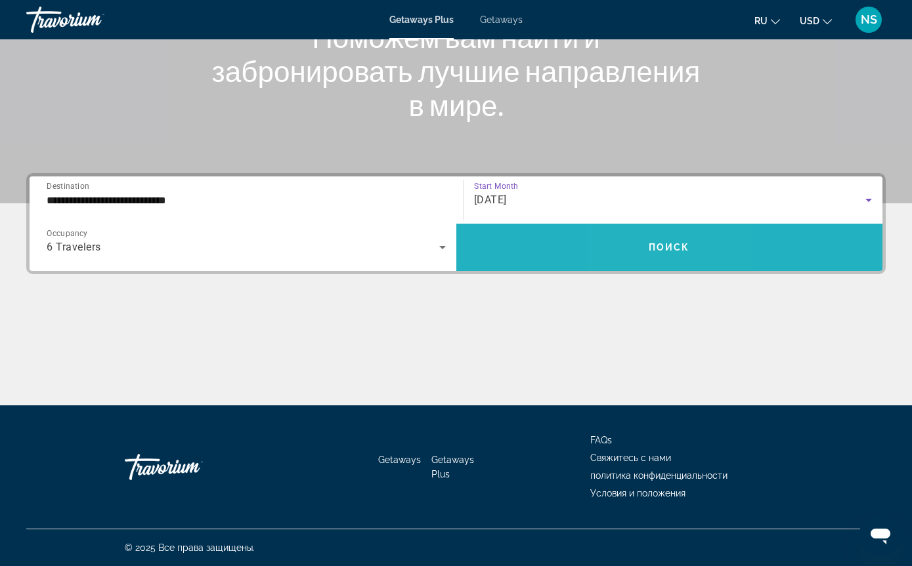
click at [652, 244] on span "Поиск" at bounding box center [668, 247] width 41 height 11
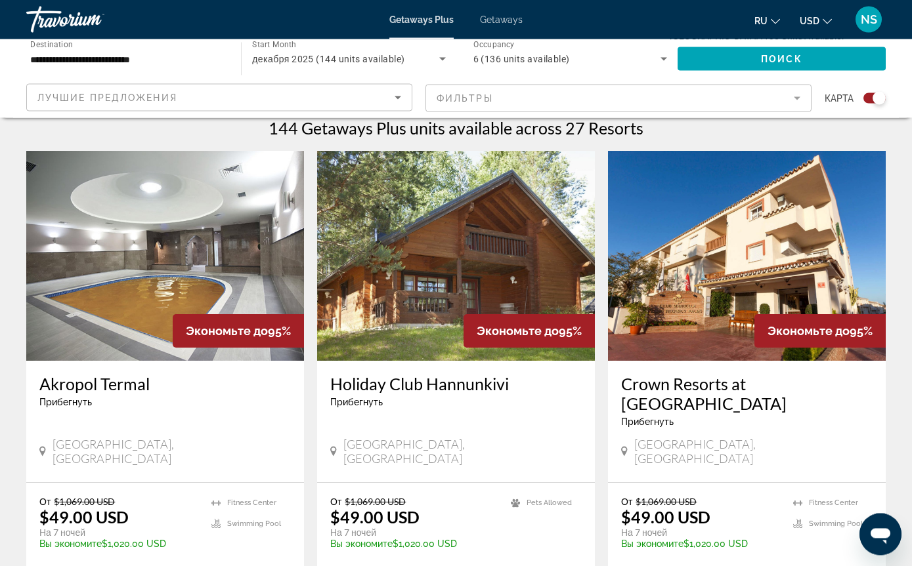
scroll to position [420, 0]
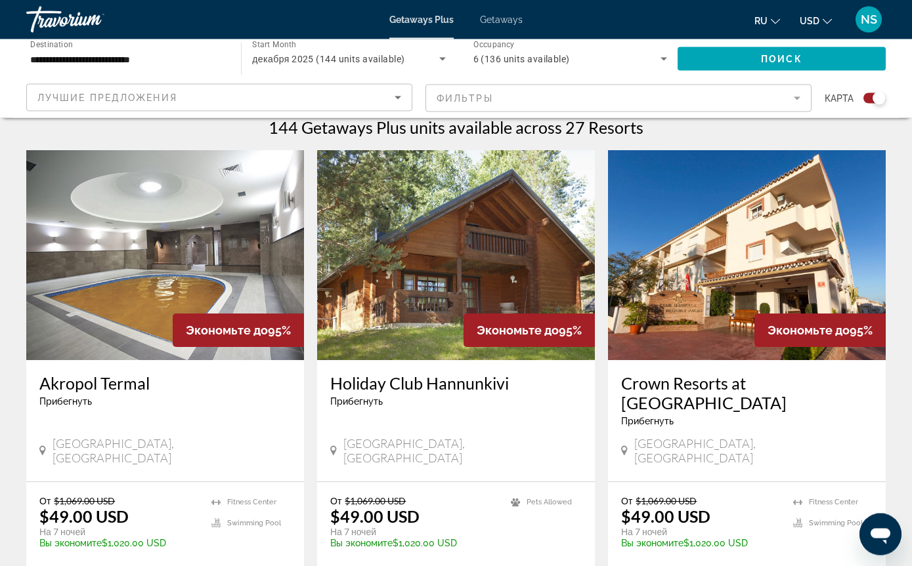
click at [715, 327] on img "Main content" at bounding box center [747, 256] width 278 height 210
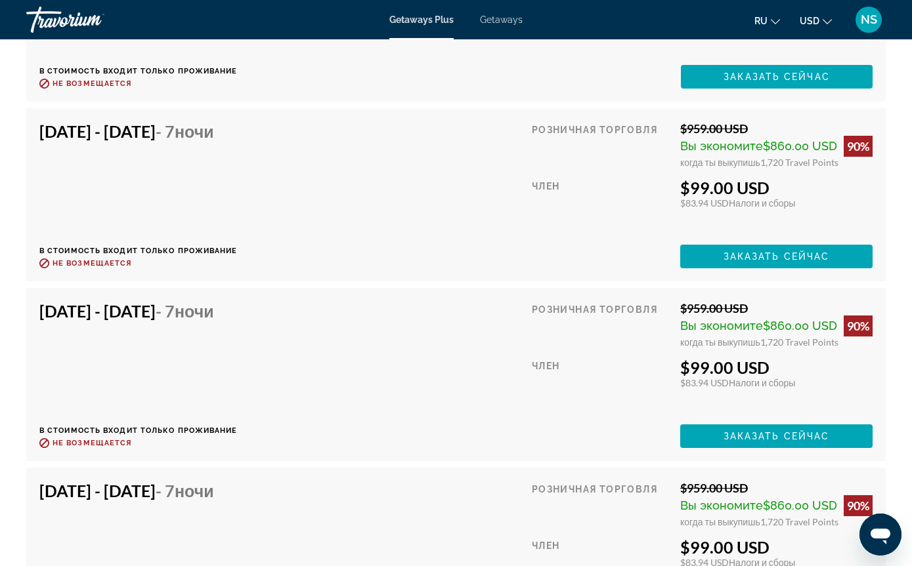
scroll to position [3465, 0]
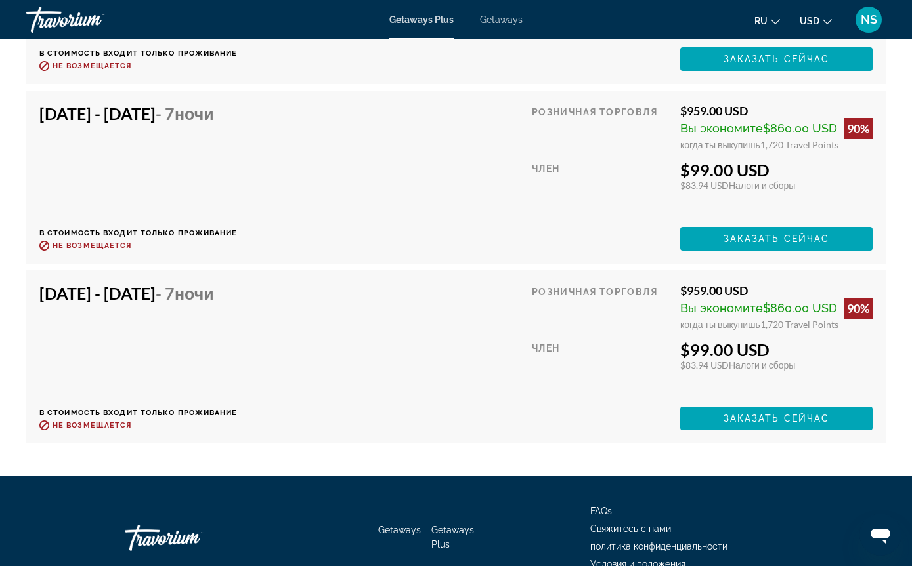
scroll to position [3661, 0]
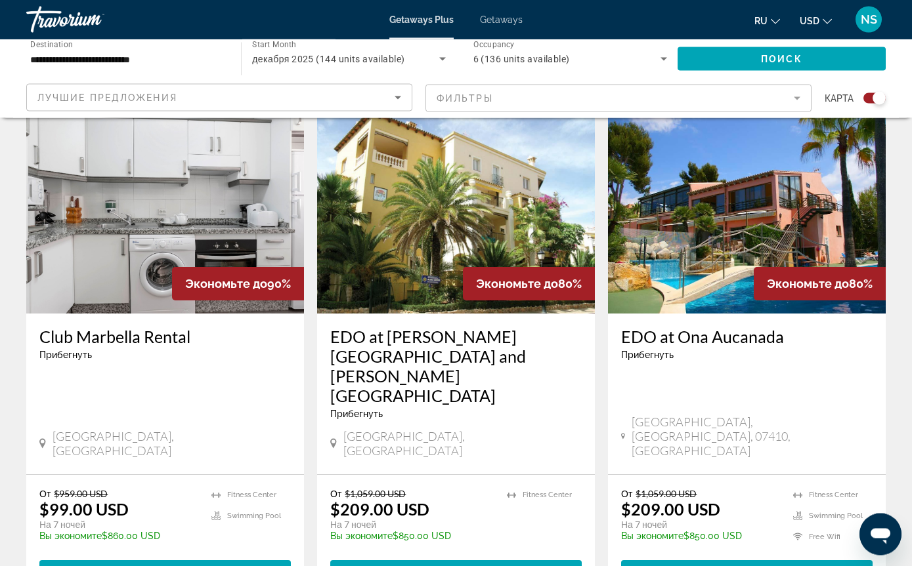
scroll to position [1410, 0]
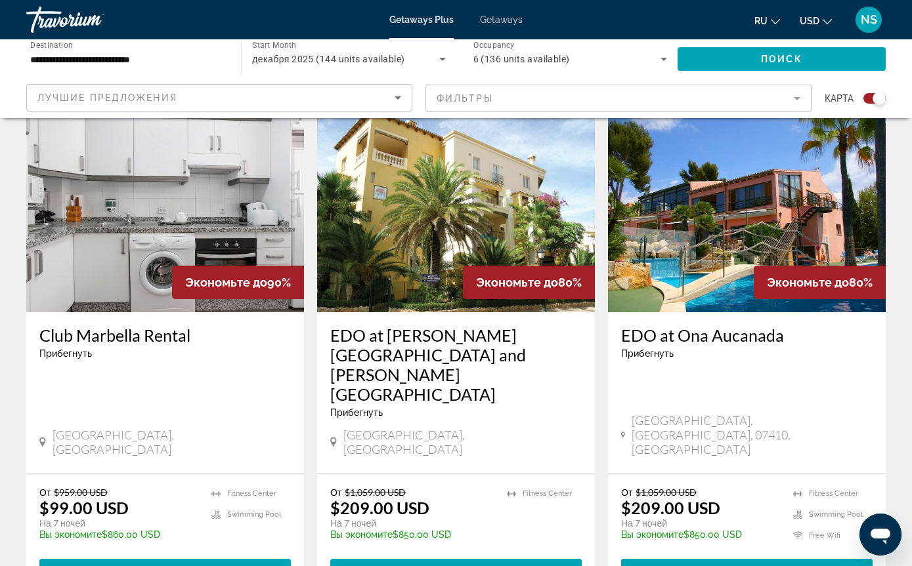
click at [410, 474] on div "От $1,059.00 USD $209.00 USD На 7 ночей Вы экономите $850.00 USD temp 4 Fitness…" at bounding box center [456, 535] width 278 height 122
click at [421, 360] on div "EDO at Ona Aldea del Mar and Ona Aldea del Mar Прибегнуть - Это курорт только д…" at bounding box center [456, 392] width 278 height 161
click at [427, 228] on img "Main content" at bounding box center [456, 207] width 278 height 210
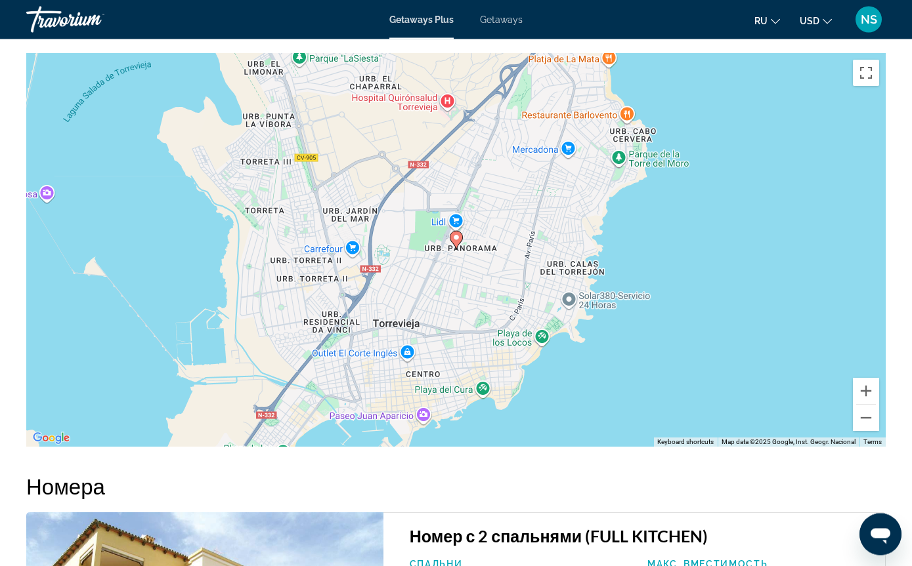
scroll to position [1874, 0]
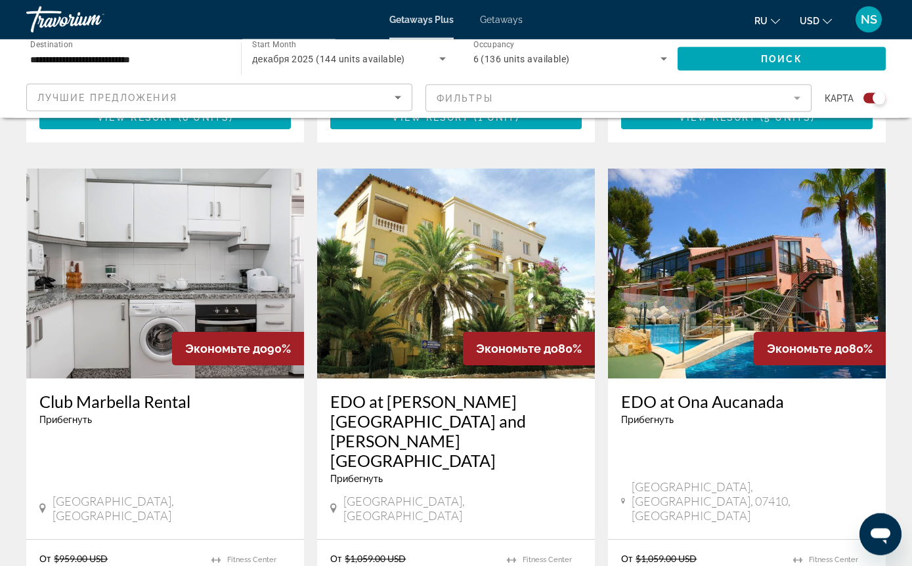
scroll to position [1349, 0]
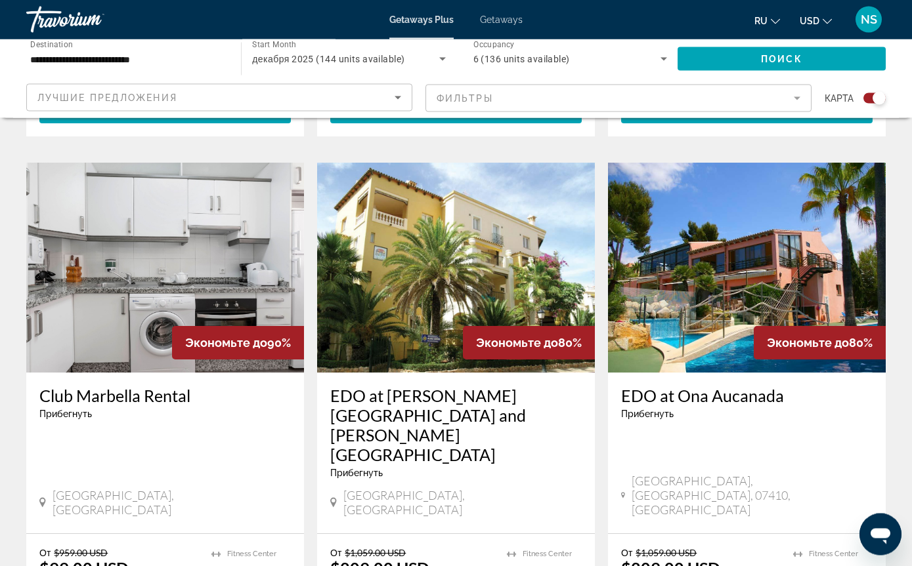
click at [740, 394] on div "EDO at Ona Aucanada Прибегнуть - Это курорт только для взрослых Mallorca, Balea…" at bounding box center [747, 453] width 278 height 161
click at [703, 269] on img "Main content" at bounding box center [747, 268] width 278 height 210
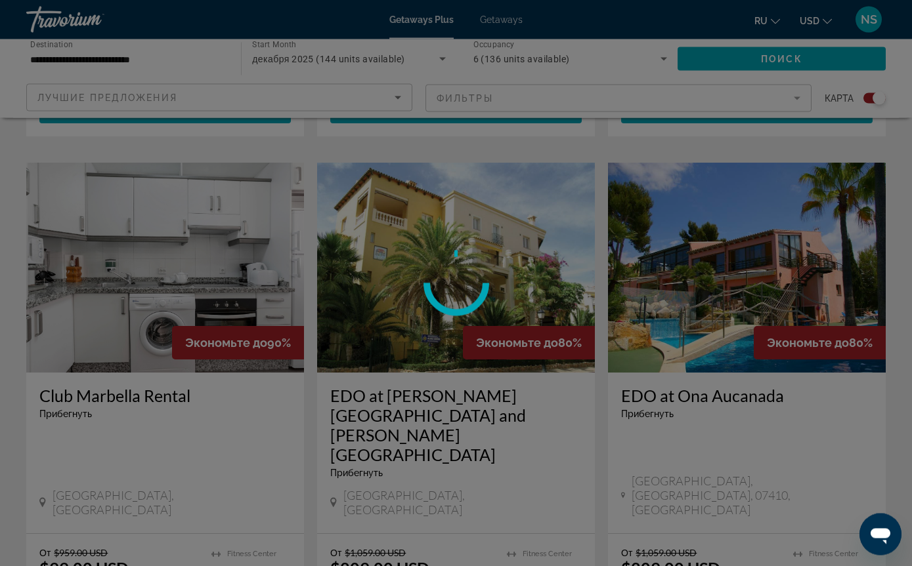
scroll to position [1349, 0]
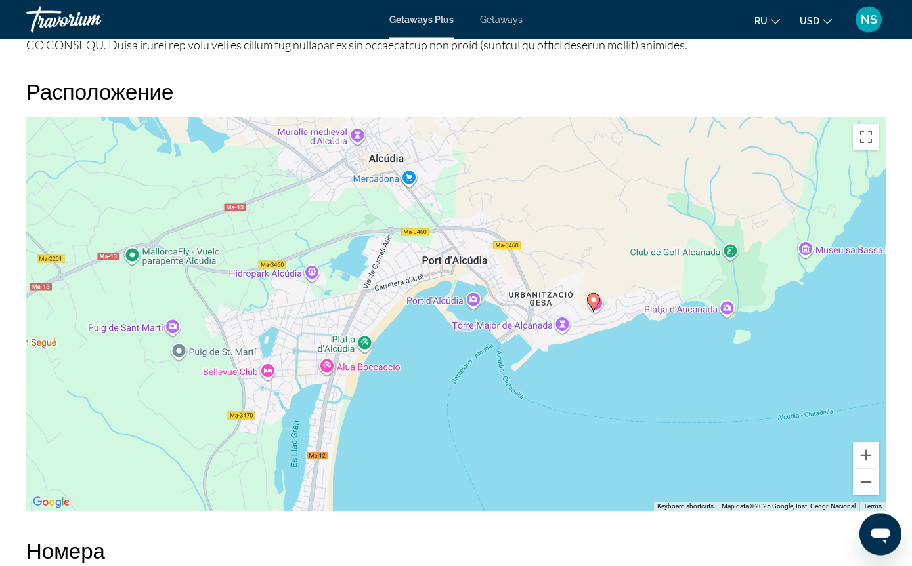
scroll to position [1868, 0]
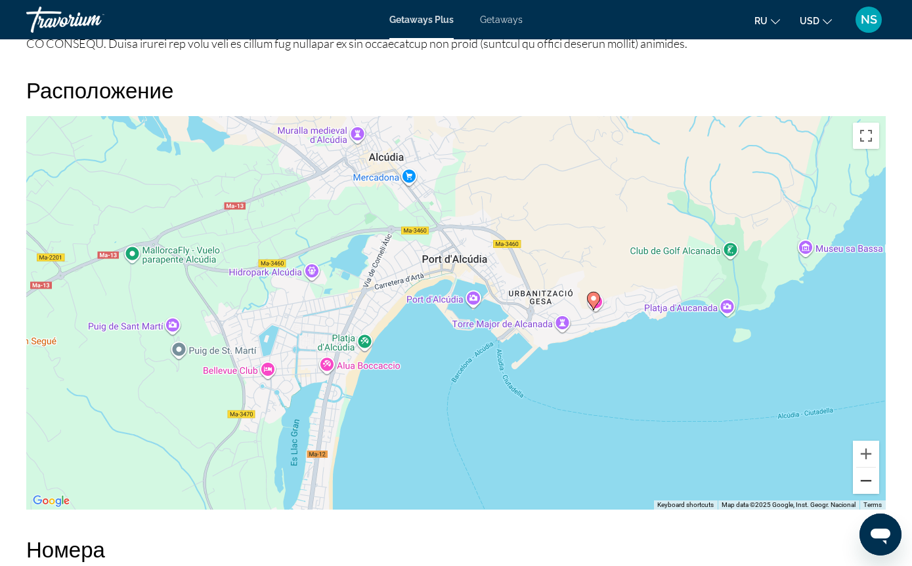
click at [858, 494] on button "Zoom out" at bounding box center [865, 481] width 26 height 26
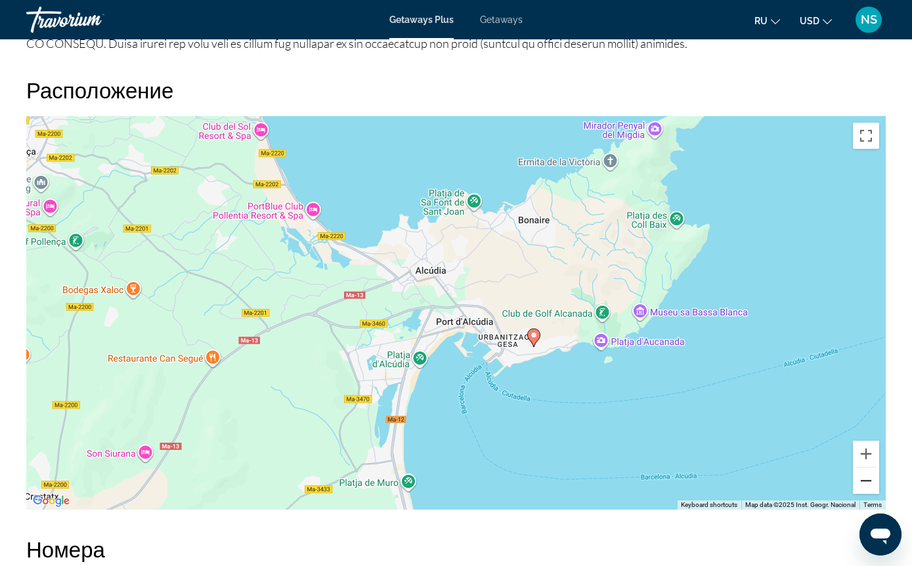
click at [856, 494] on button "Zoom out" at bounding box center [865, 481] width 26 height 26
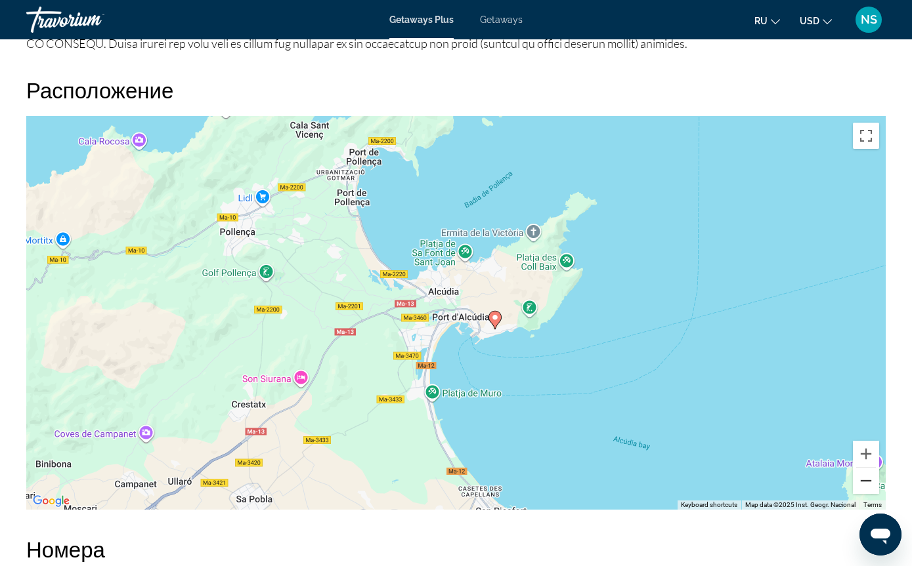
click at [858, 494] on button "Zoom out" at bounding box center [865, 481] width 26 height 26
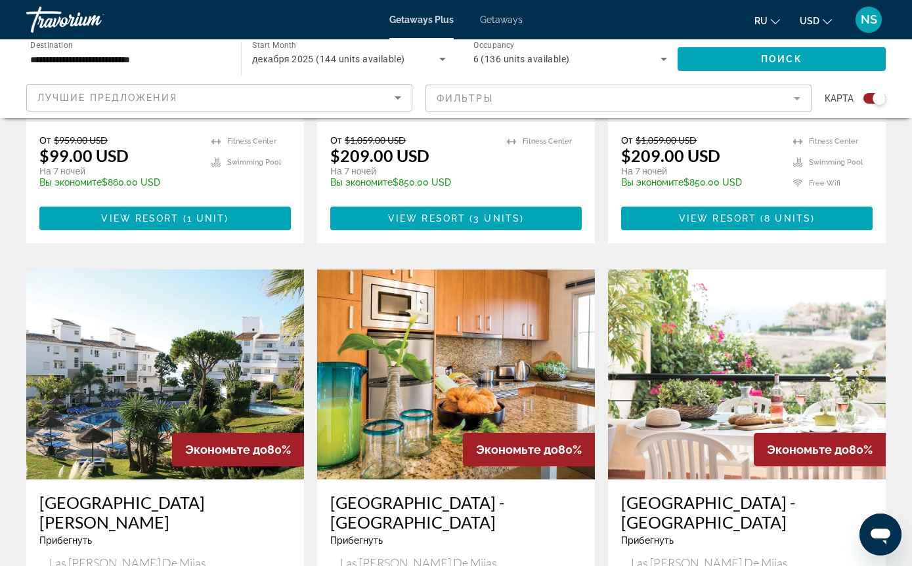
scroll to position [1935, 0]
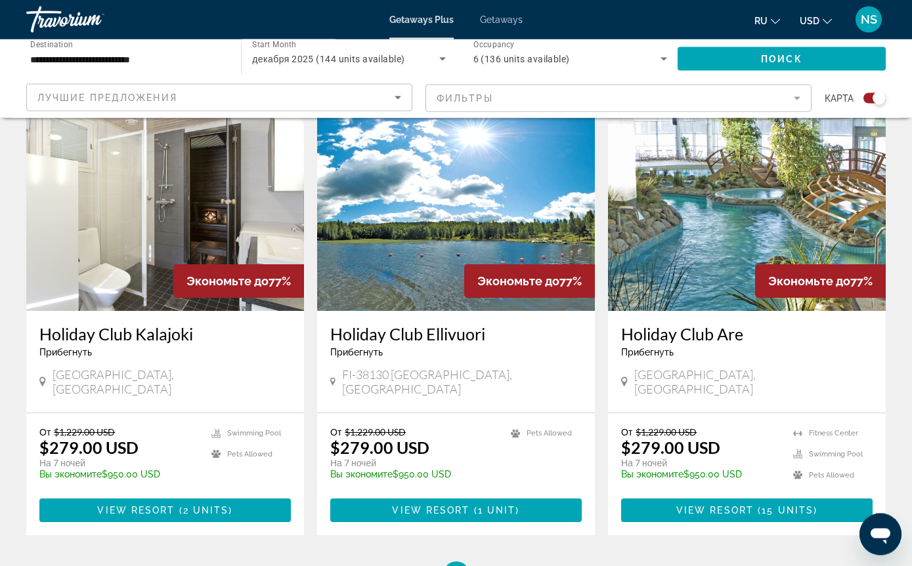
scroll to position [1901, 0]
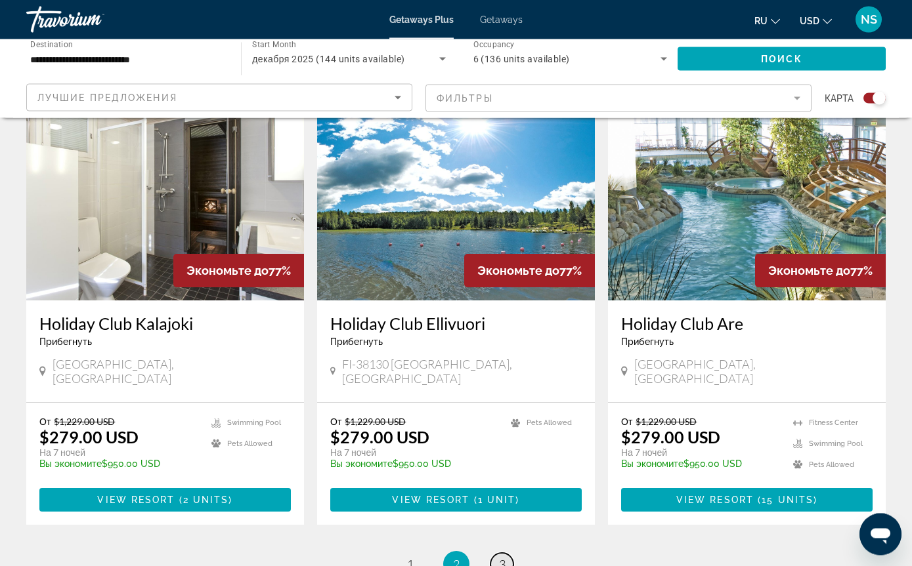
click at [501, 558] on span "3" at bounding box center [502, 565] width 7 height 14
